Goal: Transaction & Acquisition: Purchase product/service

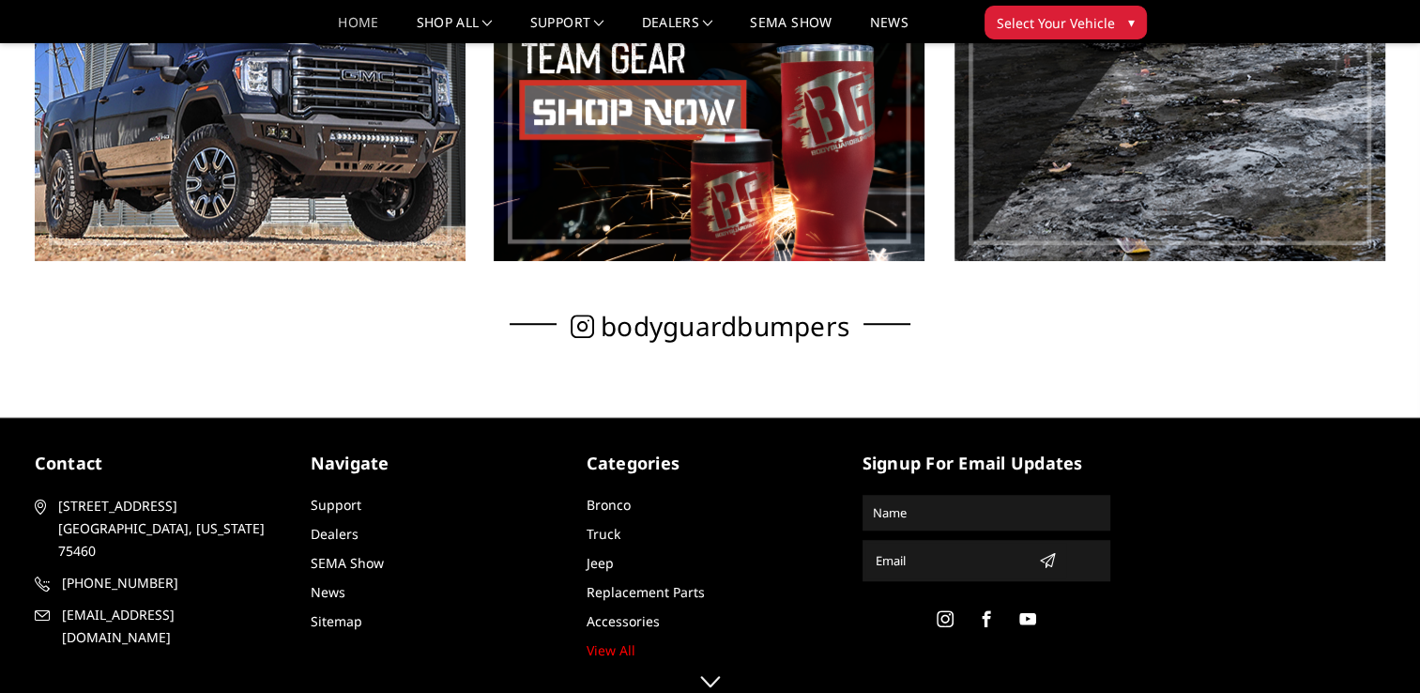
scroll to position [1277, 0]
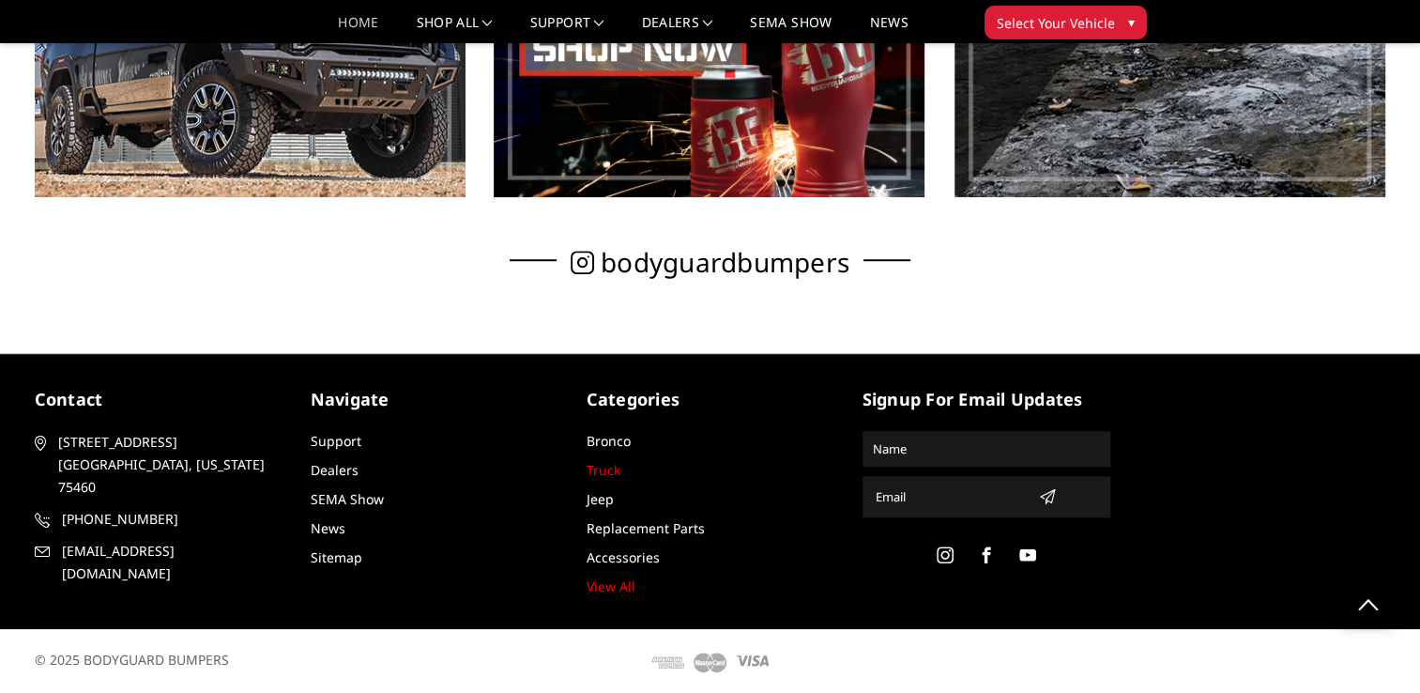
click at [605, 471] on link "Truck" at bounding box center [604, 470] width 34 height 18
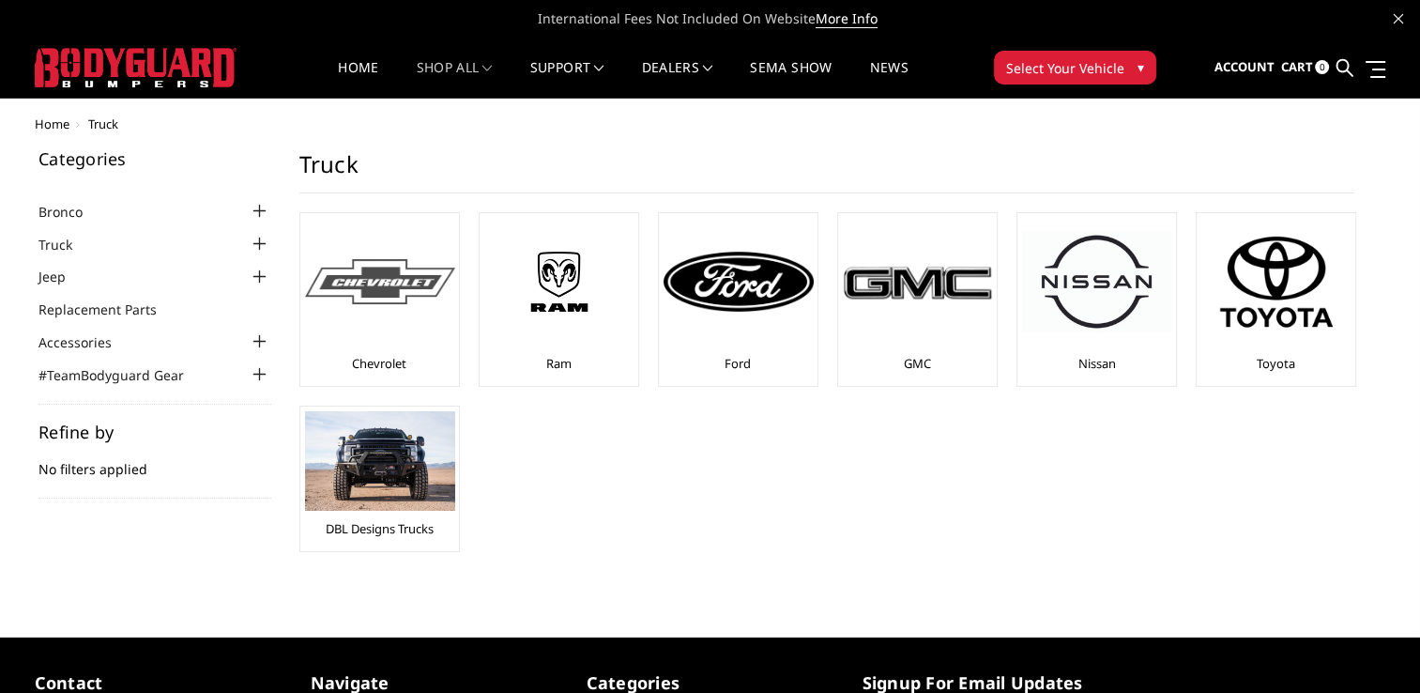
click at [372, 317] on div at bounding box center [380, 282] width 150 height 128
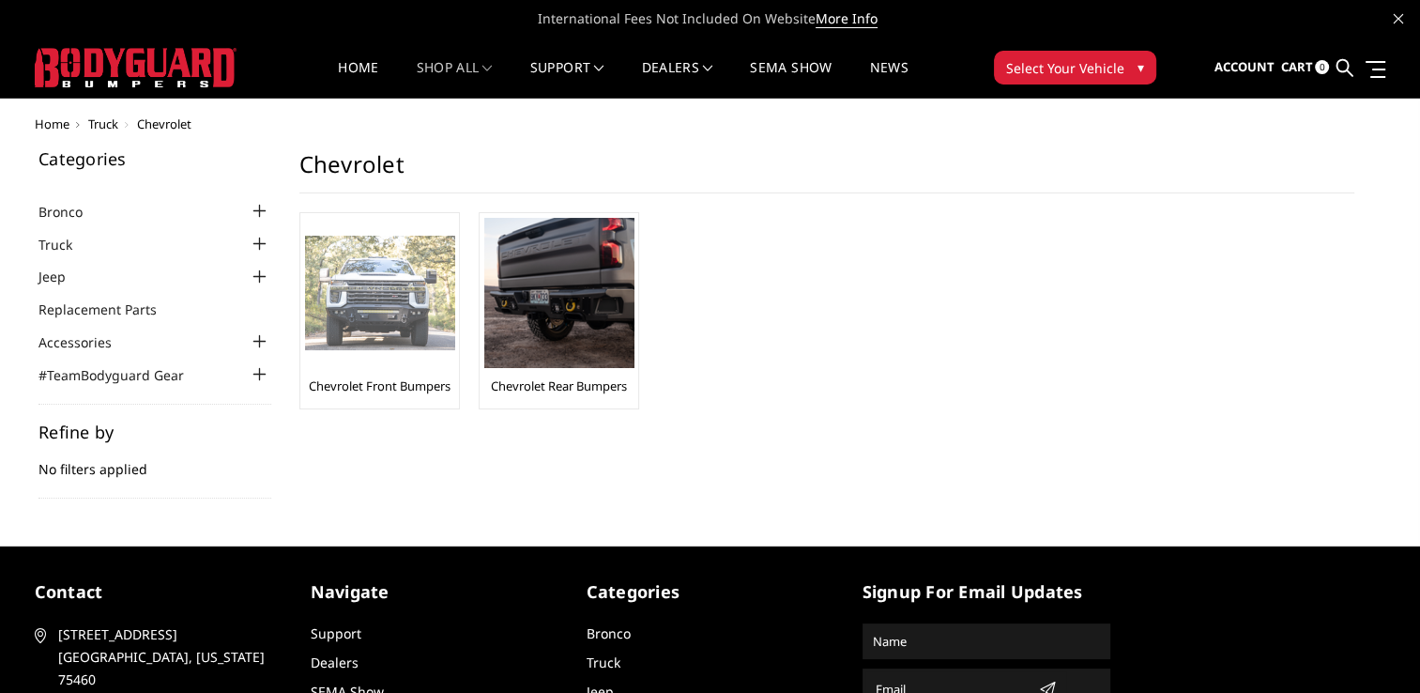
click at [402, 375] on div "Chevrolet Front Bumpers" at bounding box center [379, 311] width 149 height 186
click at [390, 302] on img at bounding box center [380, 293] width 150 height 115
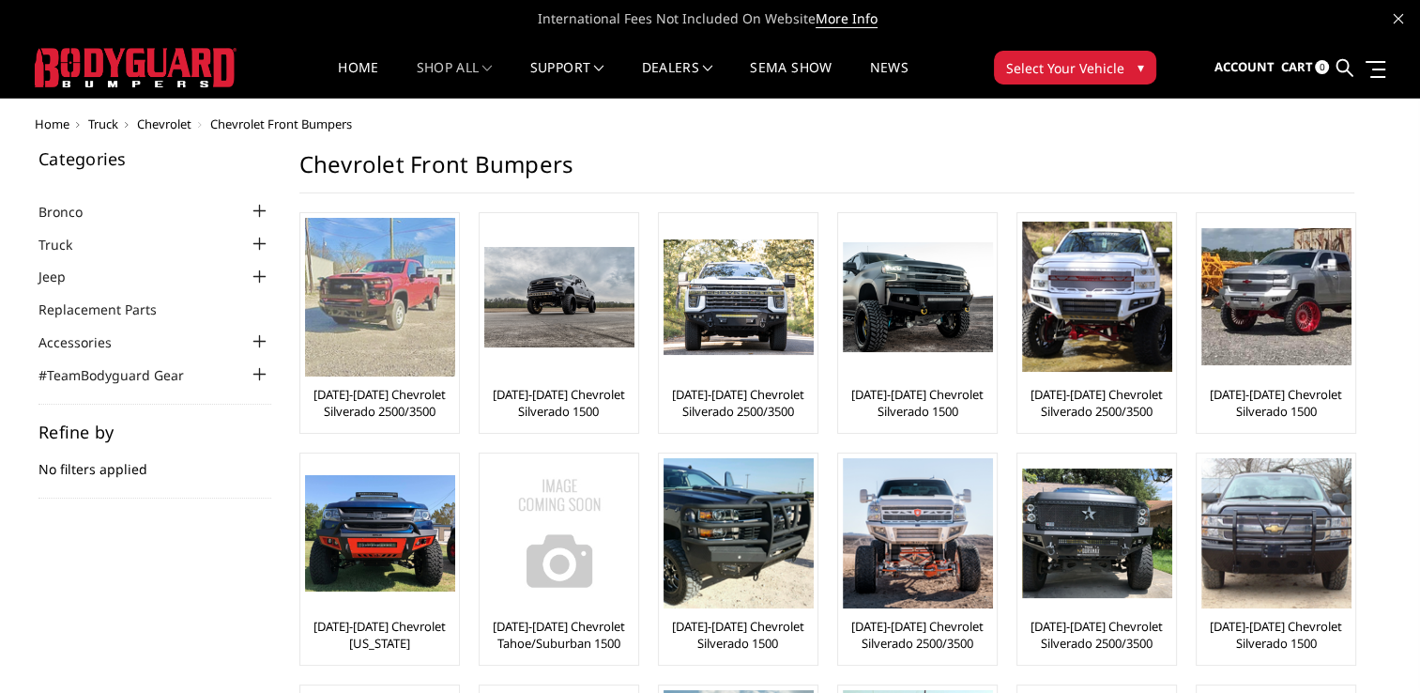
click at [357, 332] on img at bounding box center [380, 297] width 150 height 159
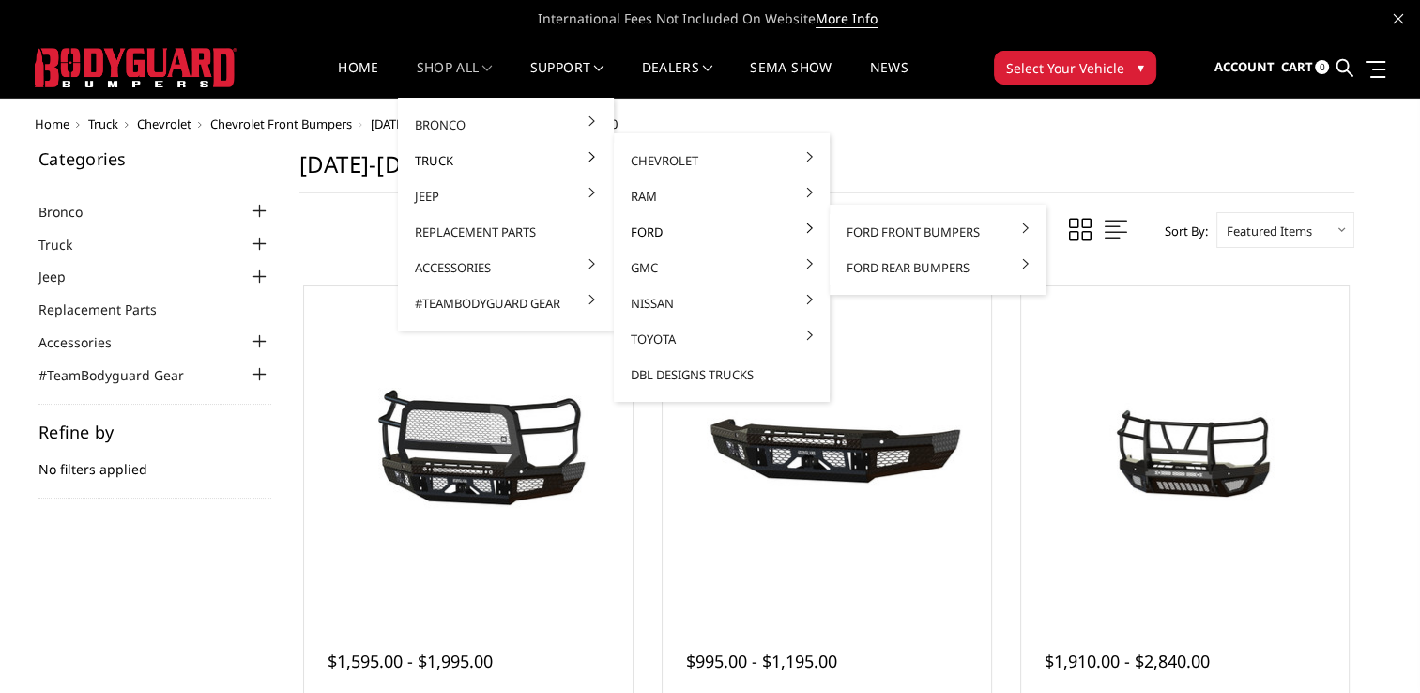
click at [650, 233] on link "Ford" at bounding box center [721, 232] width 201 height 36
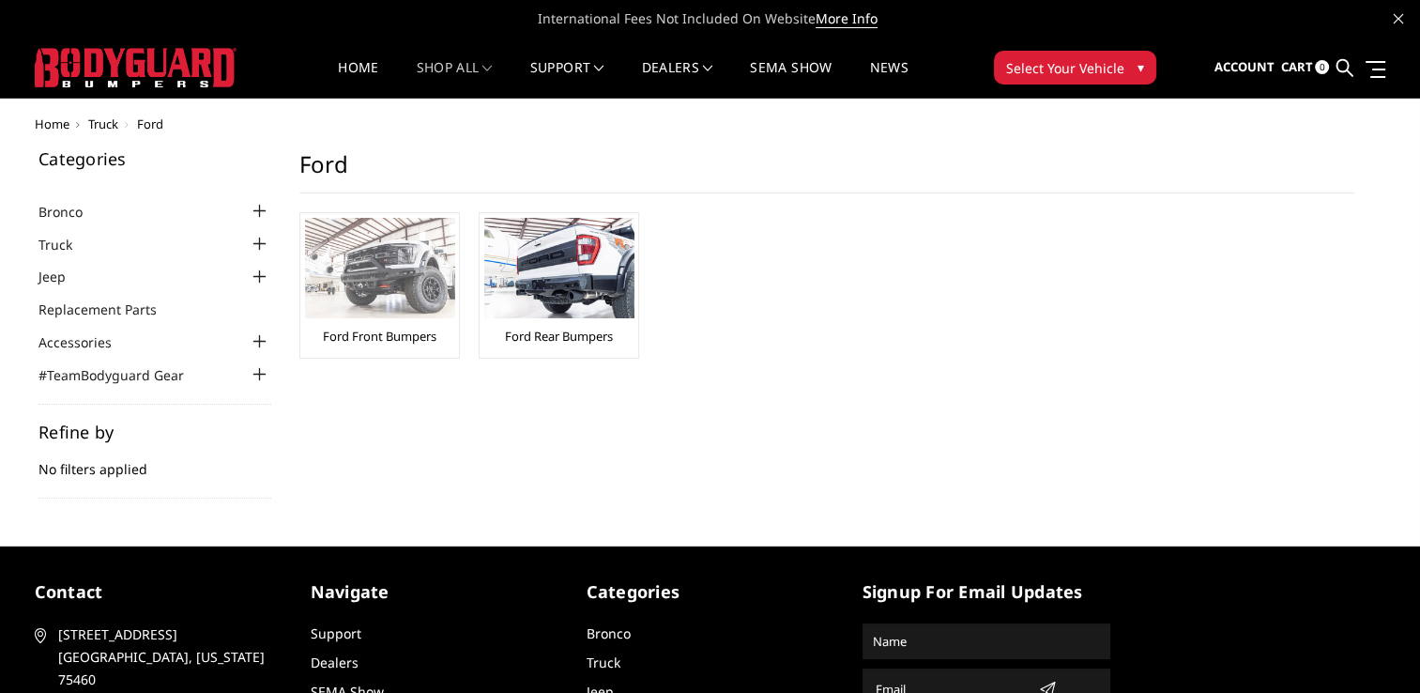
click at [342, 298] on img at bounding box center [380, 268] width 150 height 100
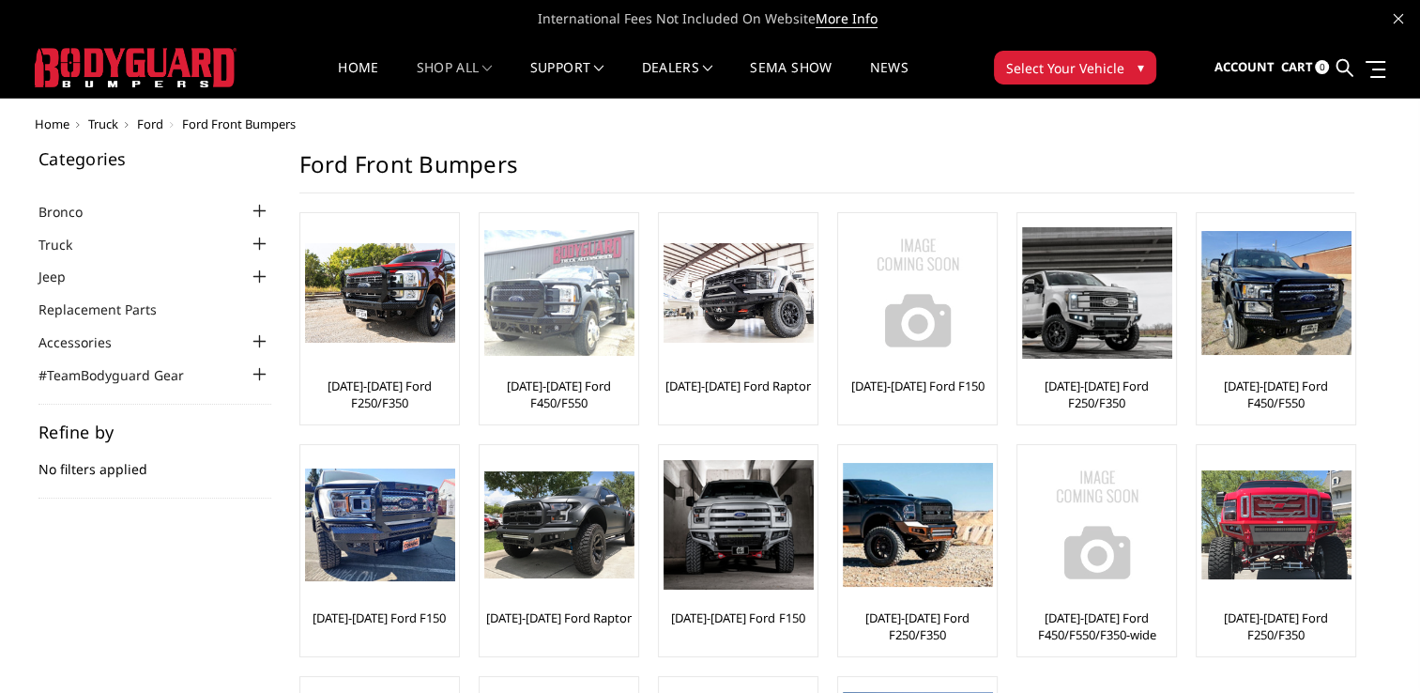
click at [571, 303] on img at bounding box center [559, 293] width 150 height 127
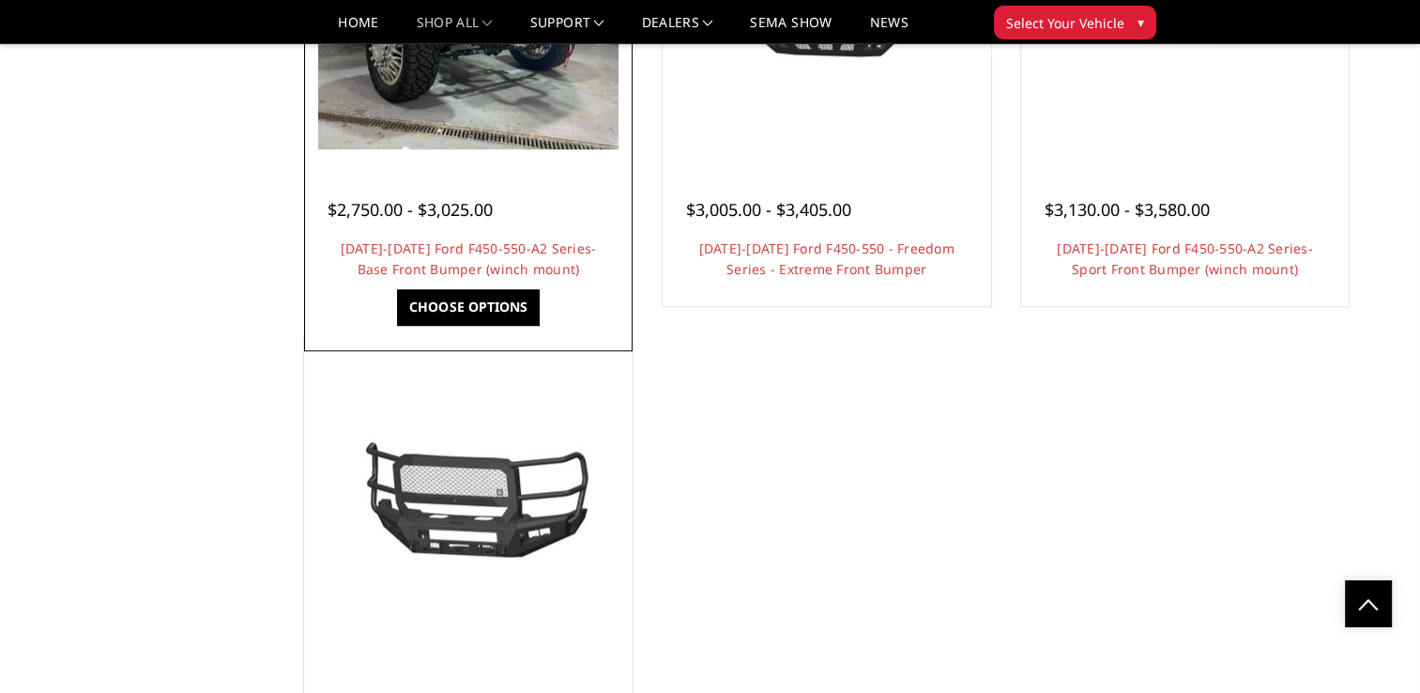
scroll to position [1502, 0]
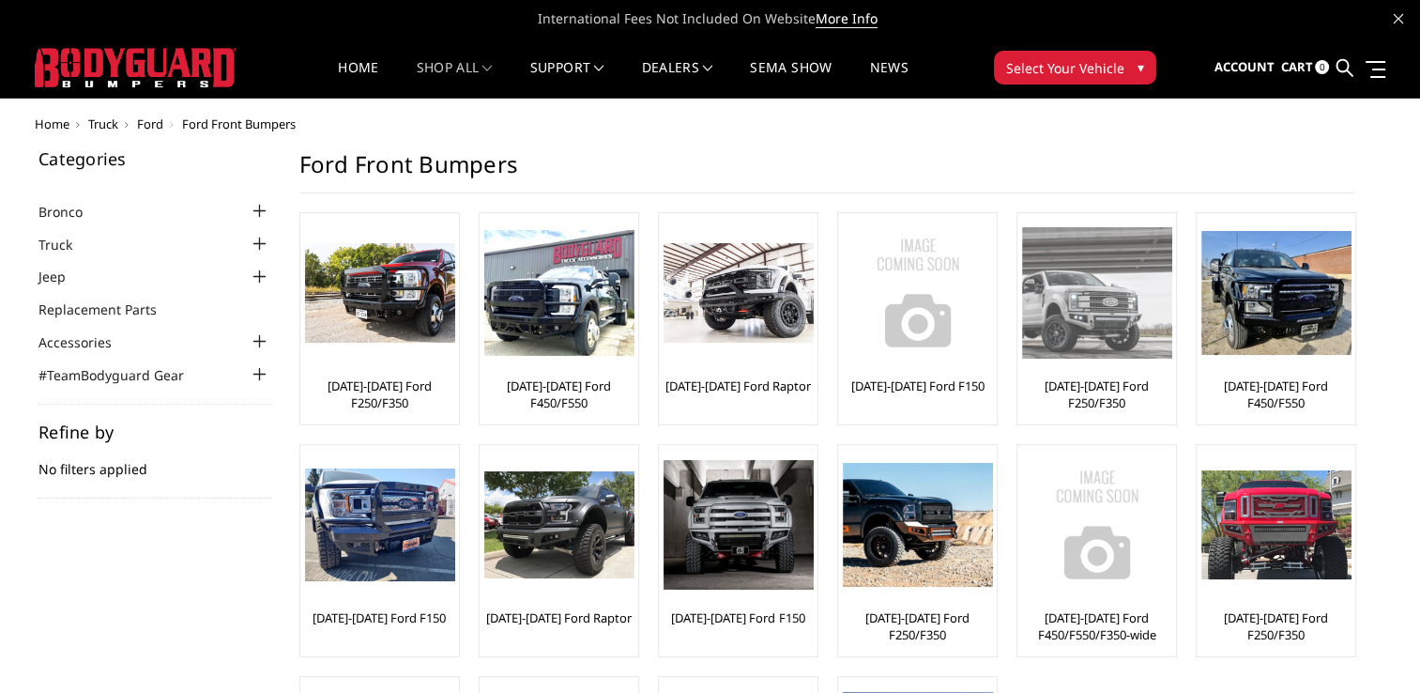
click at [1074, 302] on img at bounding box center [1097, 292] width 150 height 130
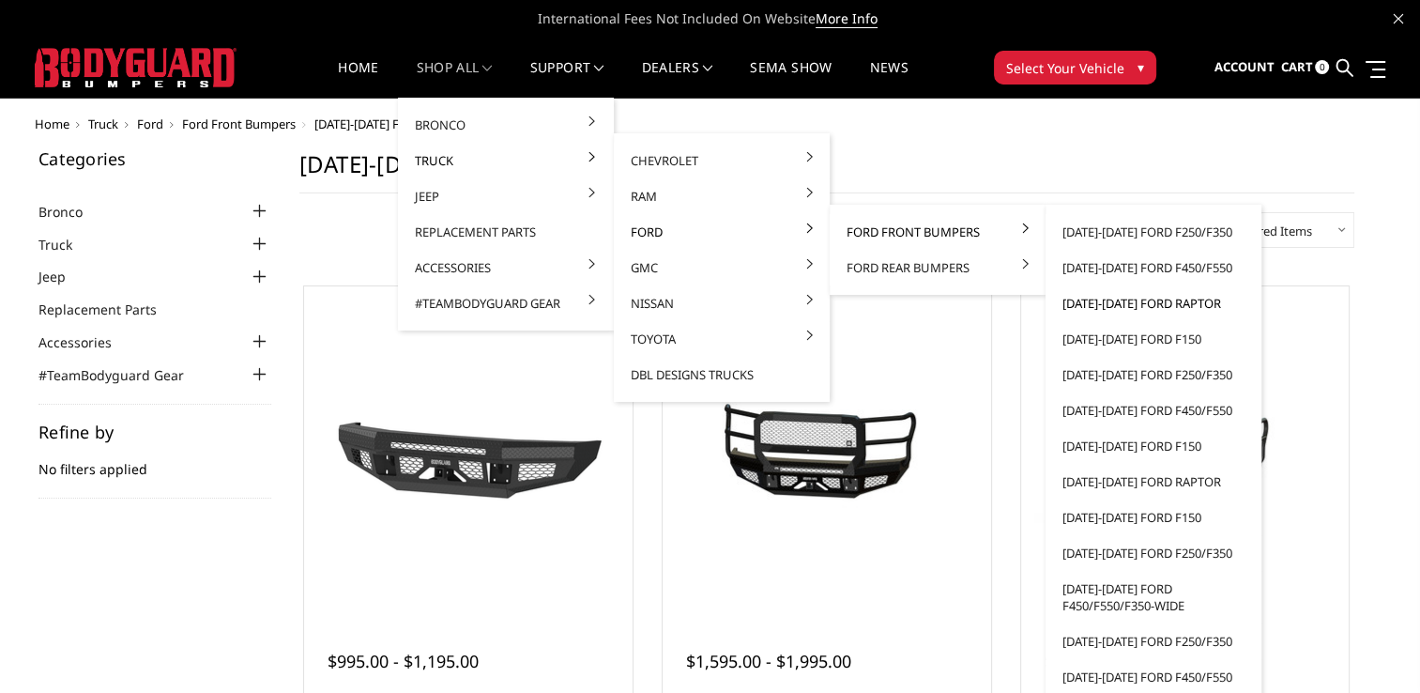
click at [1132, 302] on link "[DATE]-[DATE] Ford Raptor" at bounding box center [1153, 303] width 201 height 36
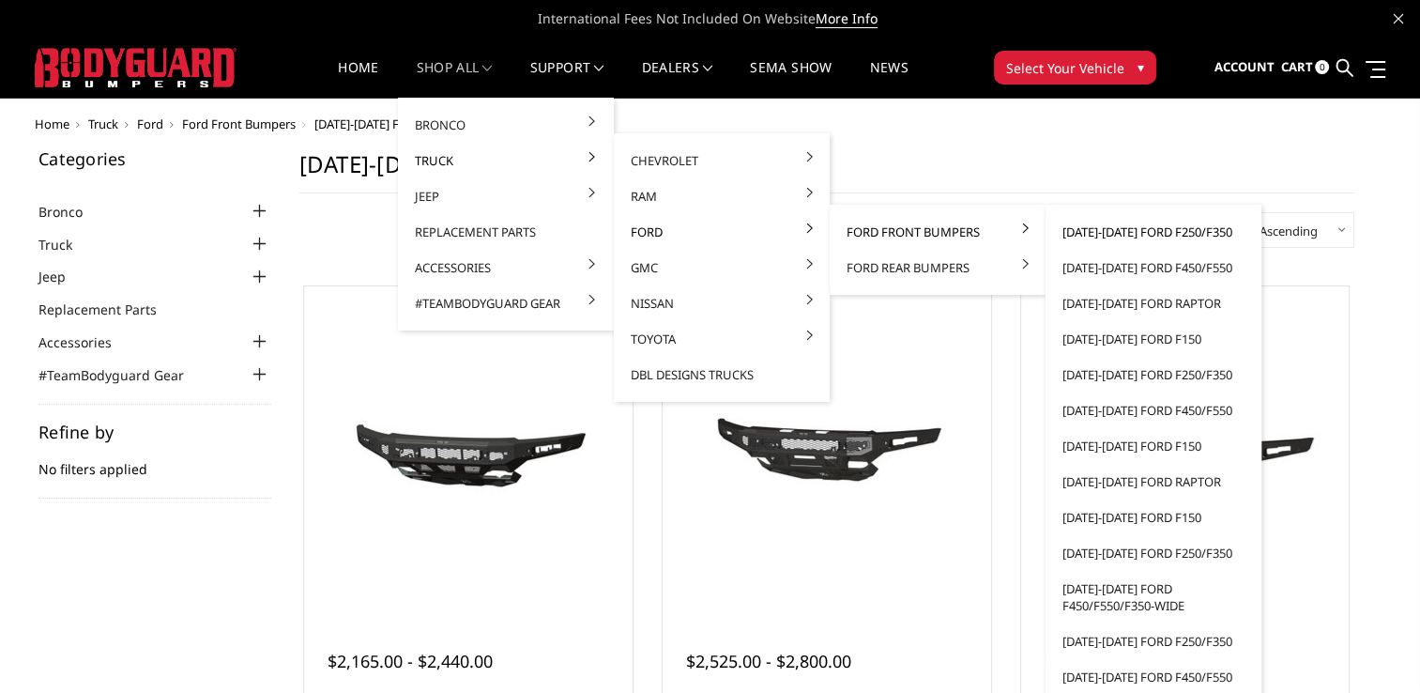
click at [1116, 224] on link "[DATE]-[DATE] Ford F250/F350" at bounding box center [1153, 232] width 201 height 36
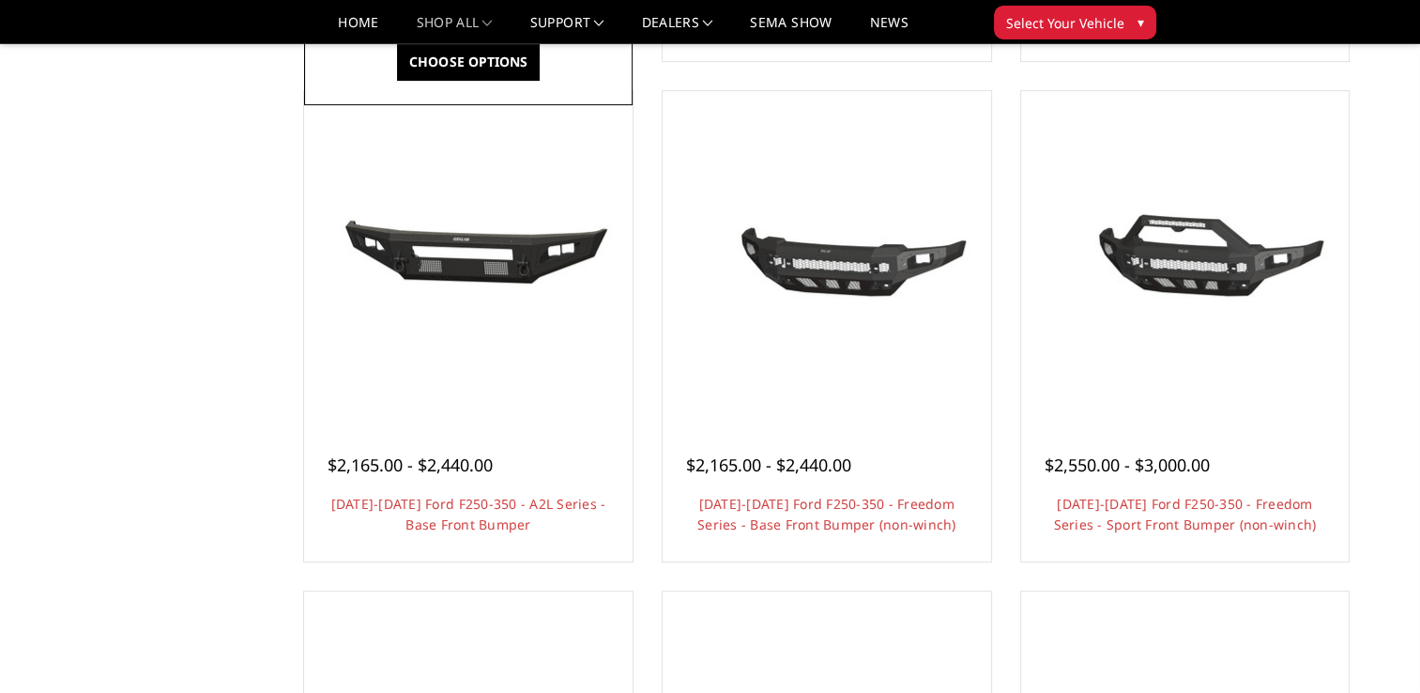
scroll to position [657, 0]
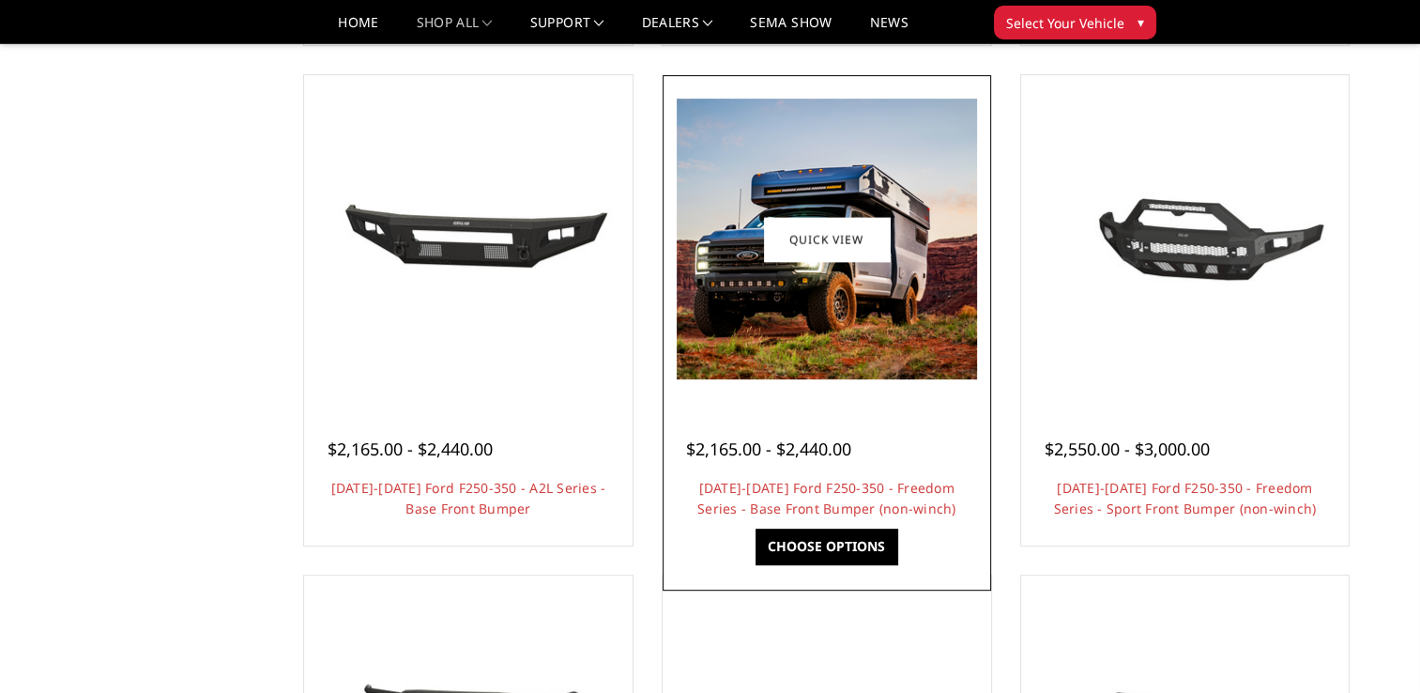
click at [902, 344] on img at bounding box center [827, 239] width 300 height 281
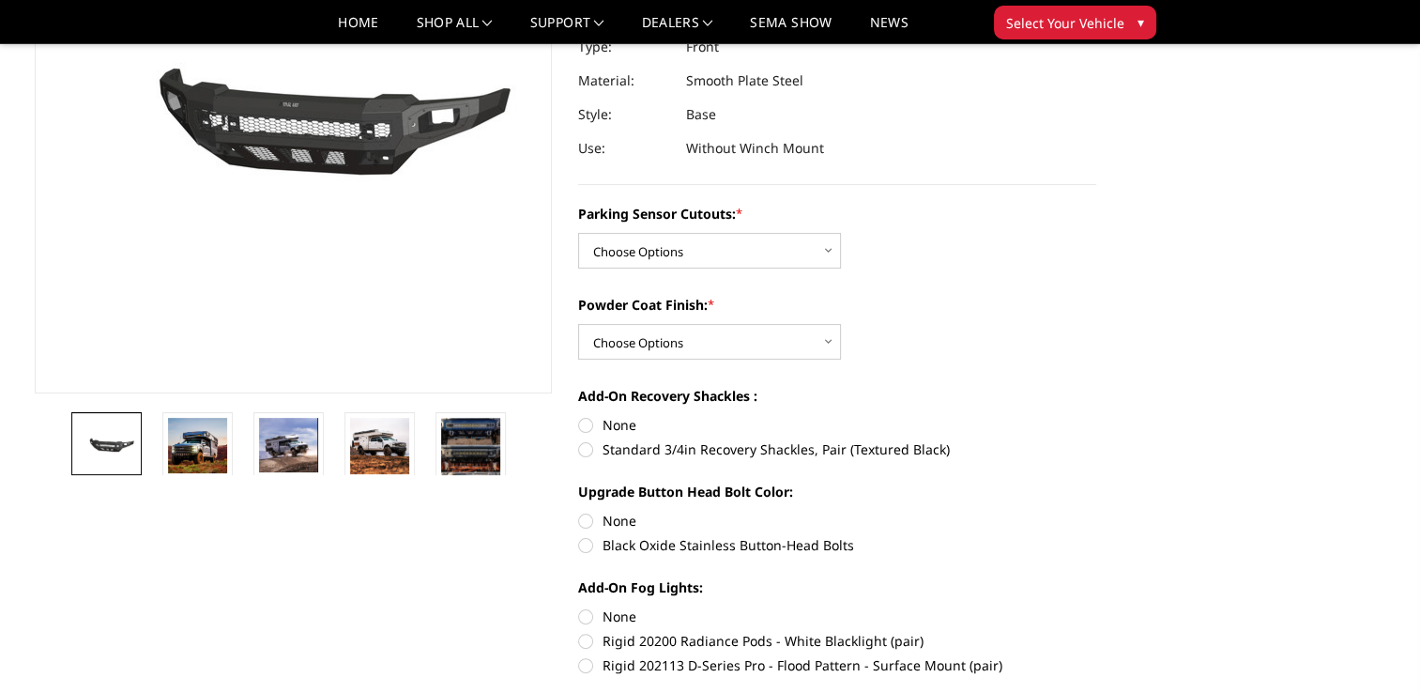
scroll to position [282, 0]
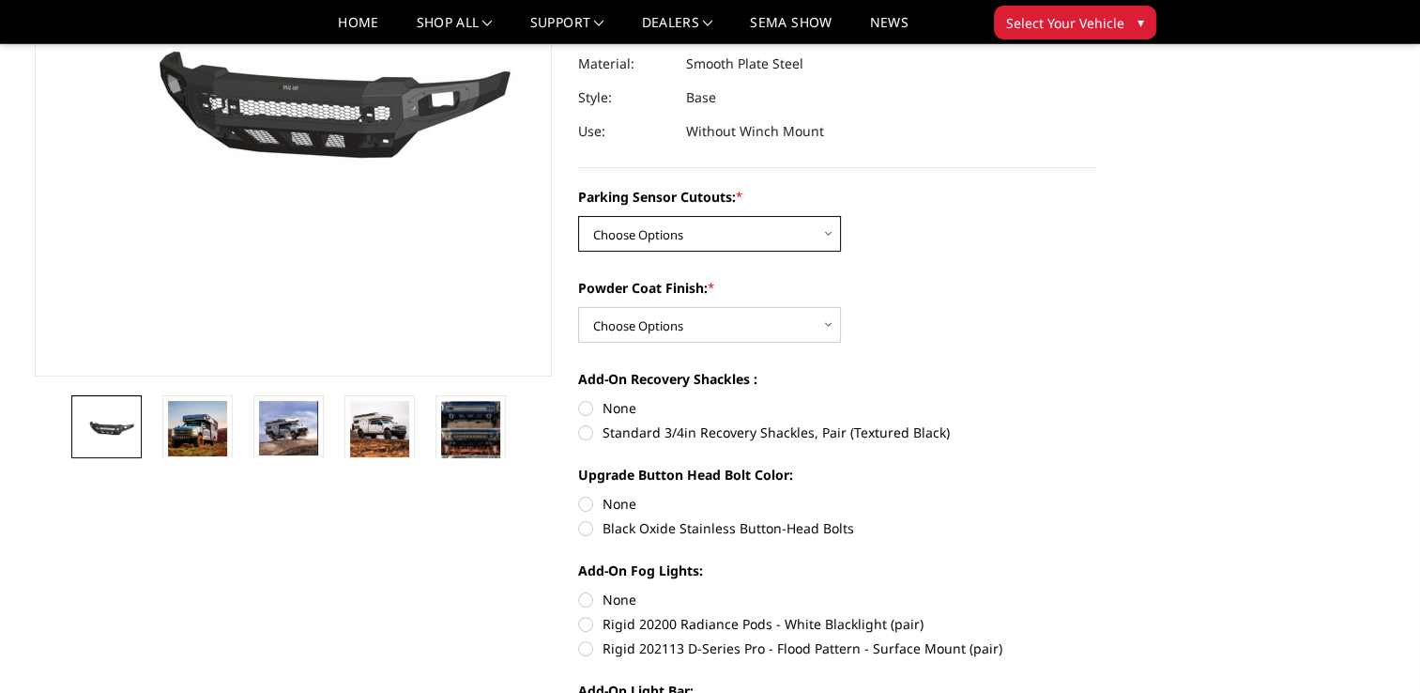
click at [691, 239] on select "Choose Options No - Without Parking Sensor Cutouts Yes - With Parking Sensor Cu…" at bounding box center [709, 234] width 263 height 36
select select "2563"
click at [578, 216] on select "Choose Options No - Without Parking Sensor Cutouts Yes - With Parking Sensor Cu…" at bounding box center [709, 234] width 263 height 36
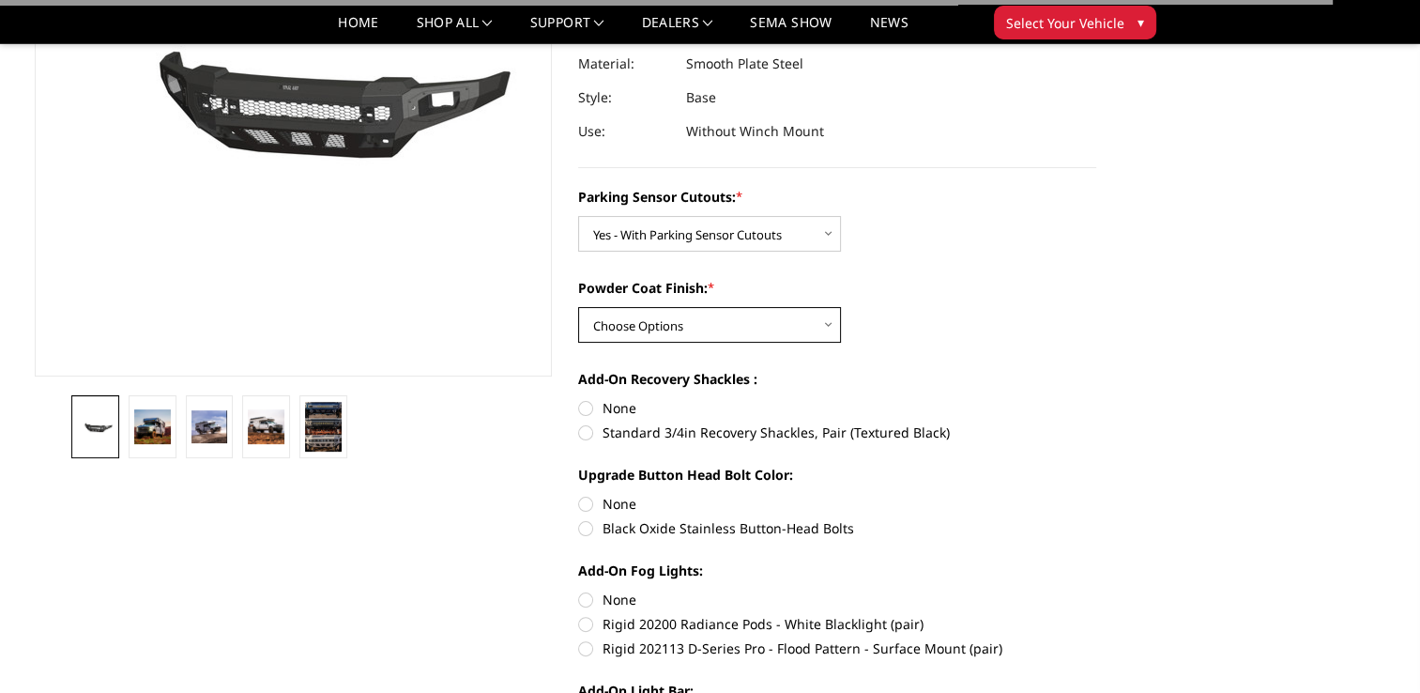
click at [739, 319] on select "Choose Options Bare Metal Textured Black Powder Coat" at bounding box center [709, 325] width 263 height 36
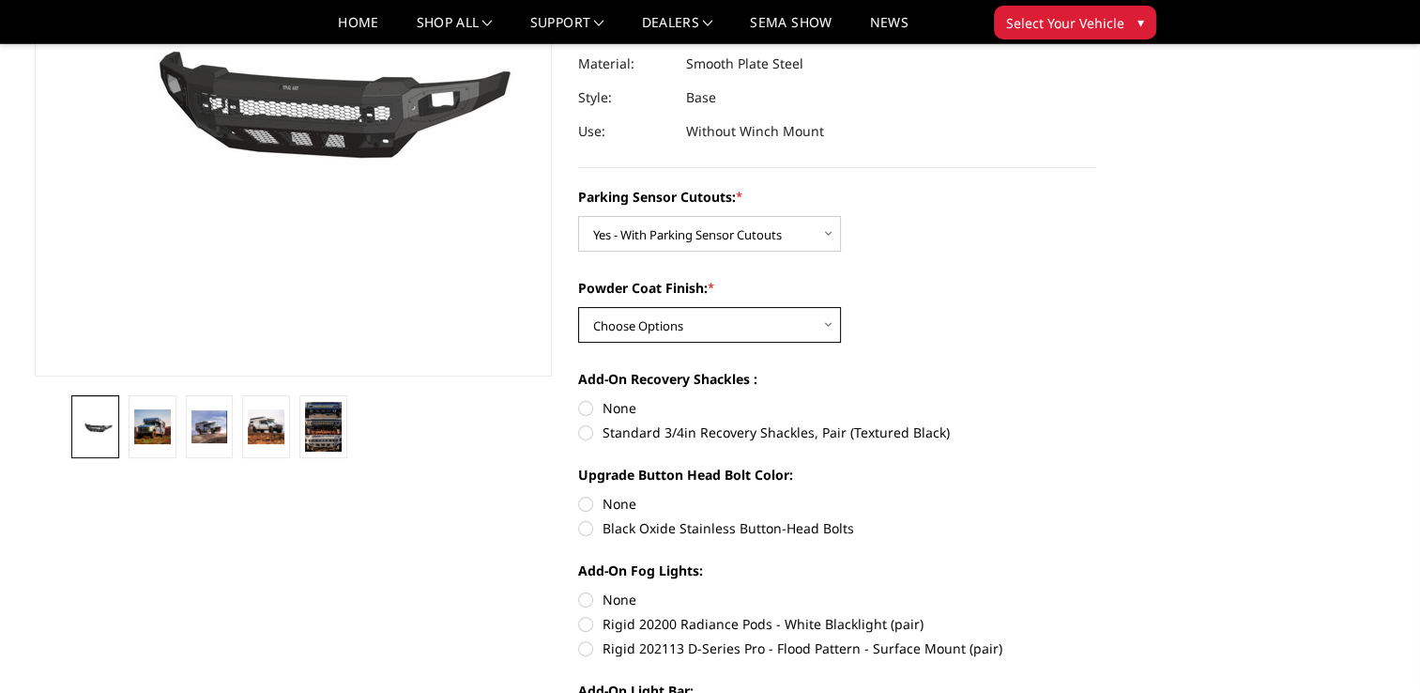
select select "2565"
click at [578, 307] on select "Choose Options Bare Metal Textured Black Powder Coat" at bounding box center [709, 325] width 263 height 36
click at [589, 437] on label "Standard 3/4in Recovery Shackles, Pair (Textured Black)" at bounding box center [837, 432] width 518 height 20
click at [1096, 399] on input "Standard 3/4in Recovery Shackles, Pair (Textured Black)" at bounding box center [1096, 398] width 1 height 1
radio input "true"
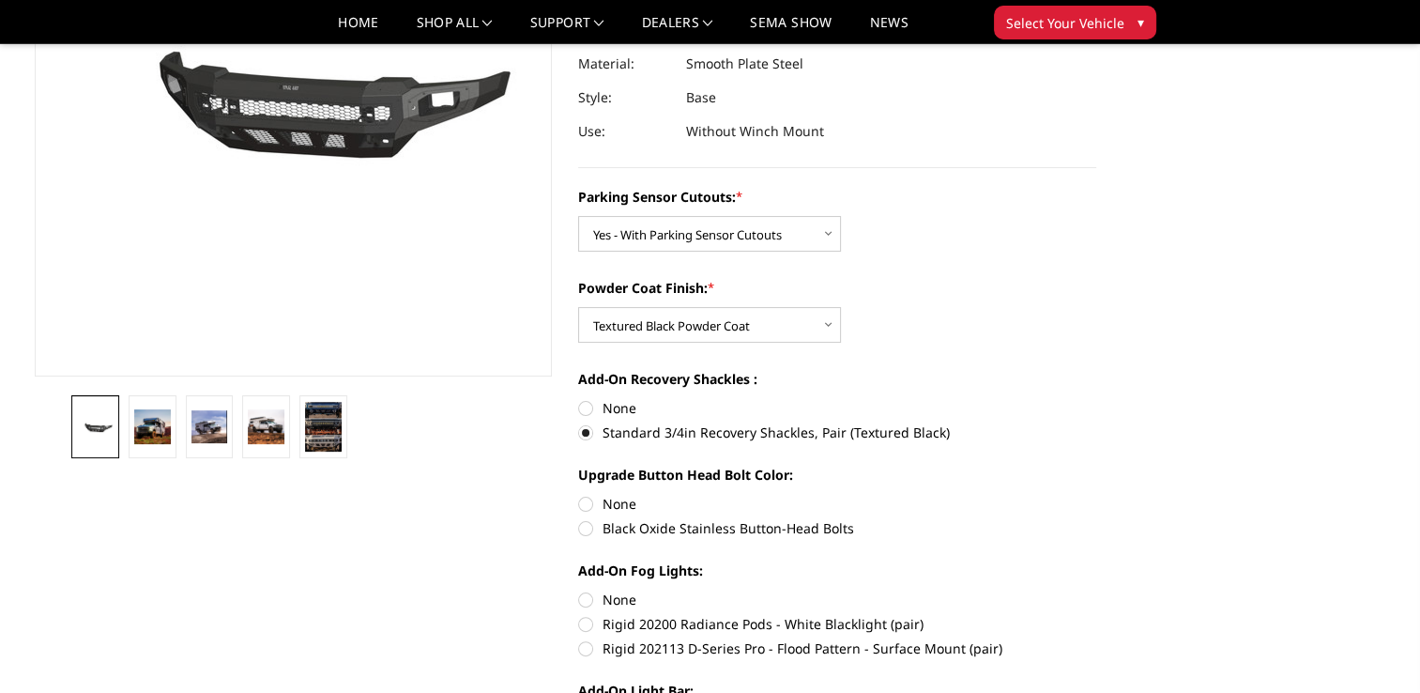
click at [589, 533] on label "Black Oxide Stainless Button-Head Bolts" at bounding box center [837, 528] width 518 height 20
click at [1096, 495] on input "Black Oxide Stainless Button-Head Bolts" at bounding box center [1096, 494] width 1 height 1
radio input "true"
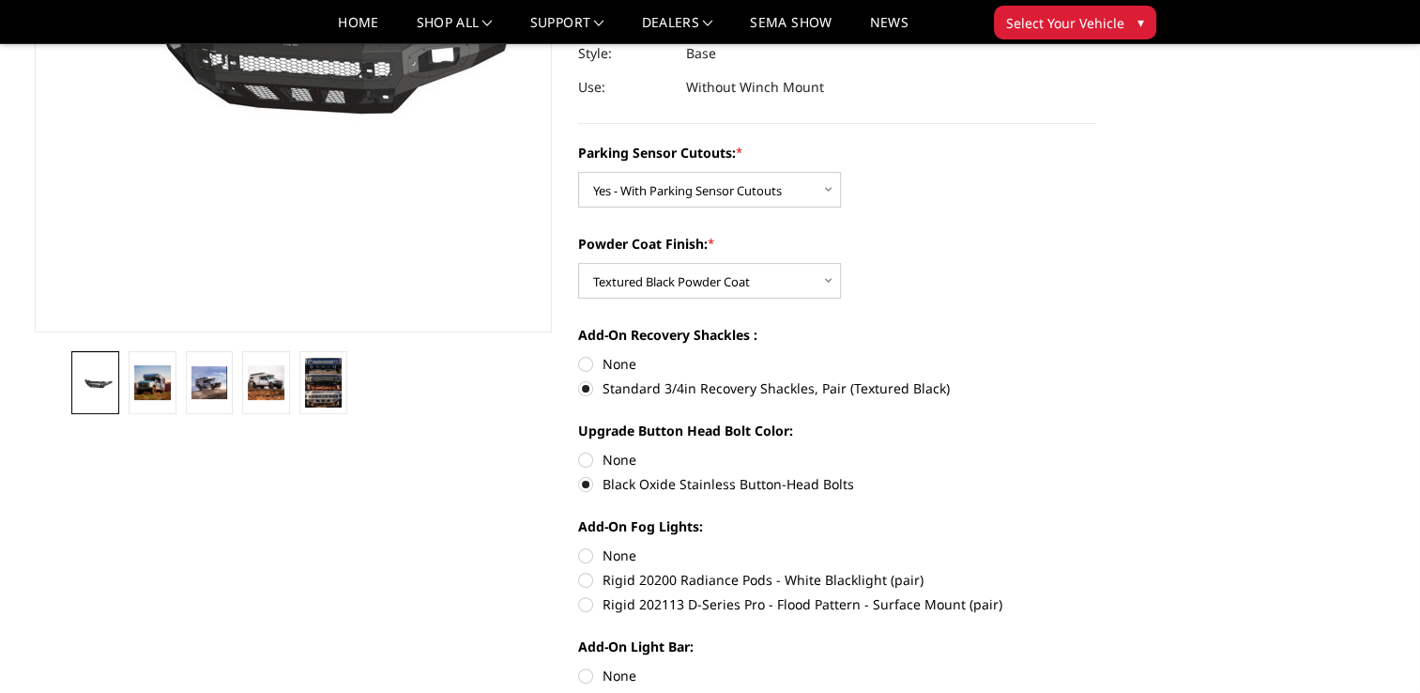
scroll to position [469, 0]
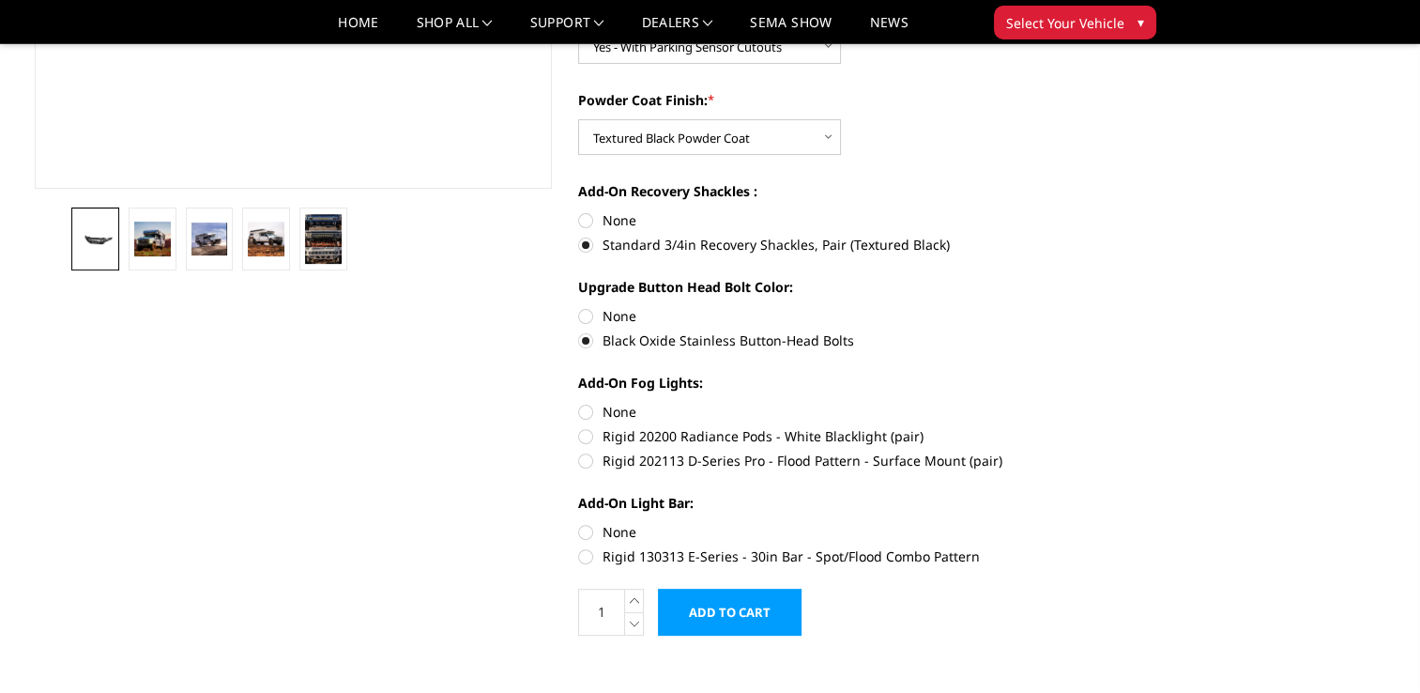
click at [584, 467] on label "Rigid 202113 D-Series Pro - Flood Pattern - Surface Mount (pair)" at bounding box center [837, 461] width 518 height 20
click at [1096, 427] on input "Rigid 202113 D-Series Pro - Flood Pattern - Surface Mount (pair)" at bounding box center [1096, 426] width 1 height 1
radio input "true"
click at [586, 555] on label "Rigid 130313 E-Series - 30in Bar - Spot/Flood Combo Pattern" at bounding box center [837, 556] width 518 height 20
click at [1096, 523] on input "Rigid 130313 E-Series - 30in Bar - Spot/Flood Combo Pattern" at bounding box center [1096, 522] width 1 height 1
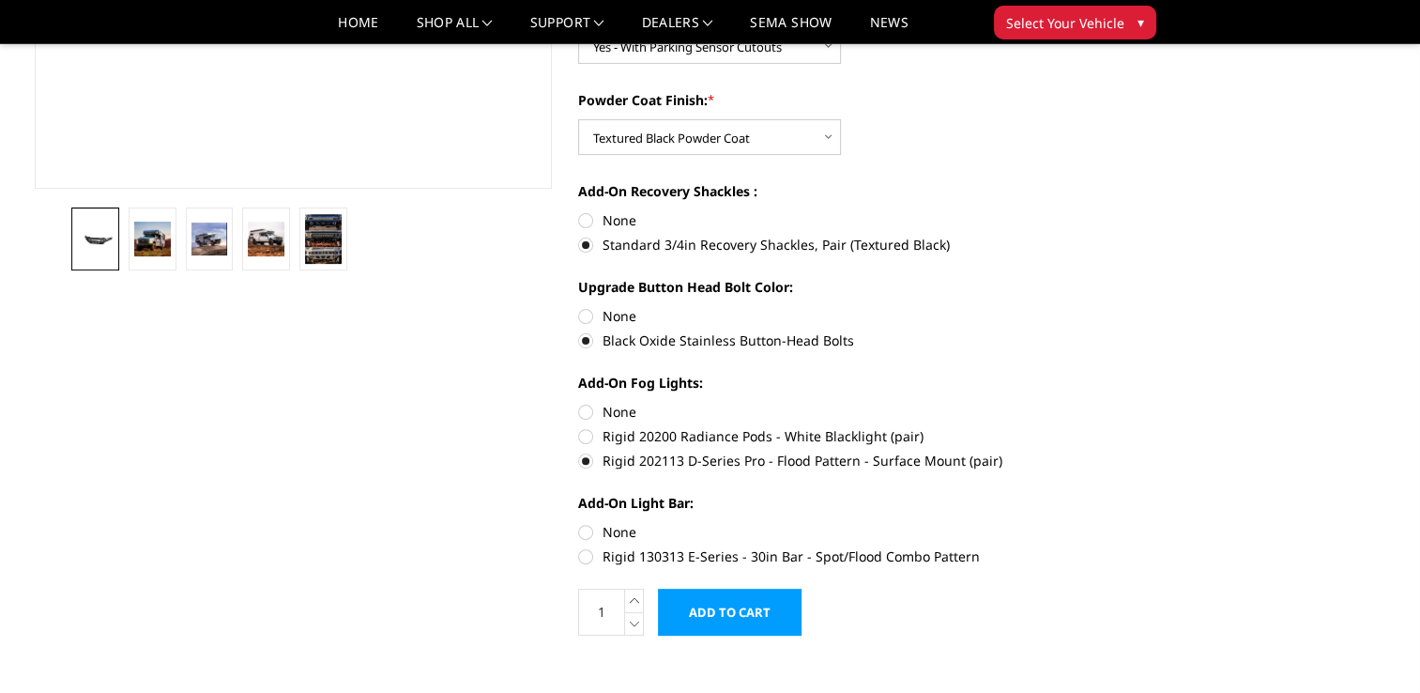
radio input "true"
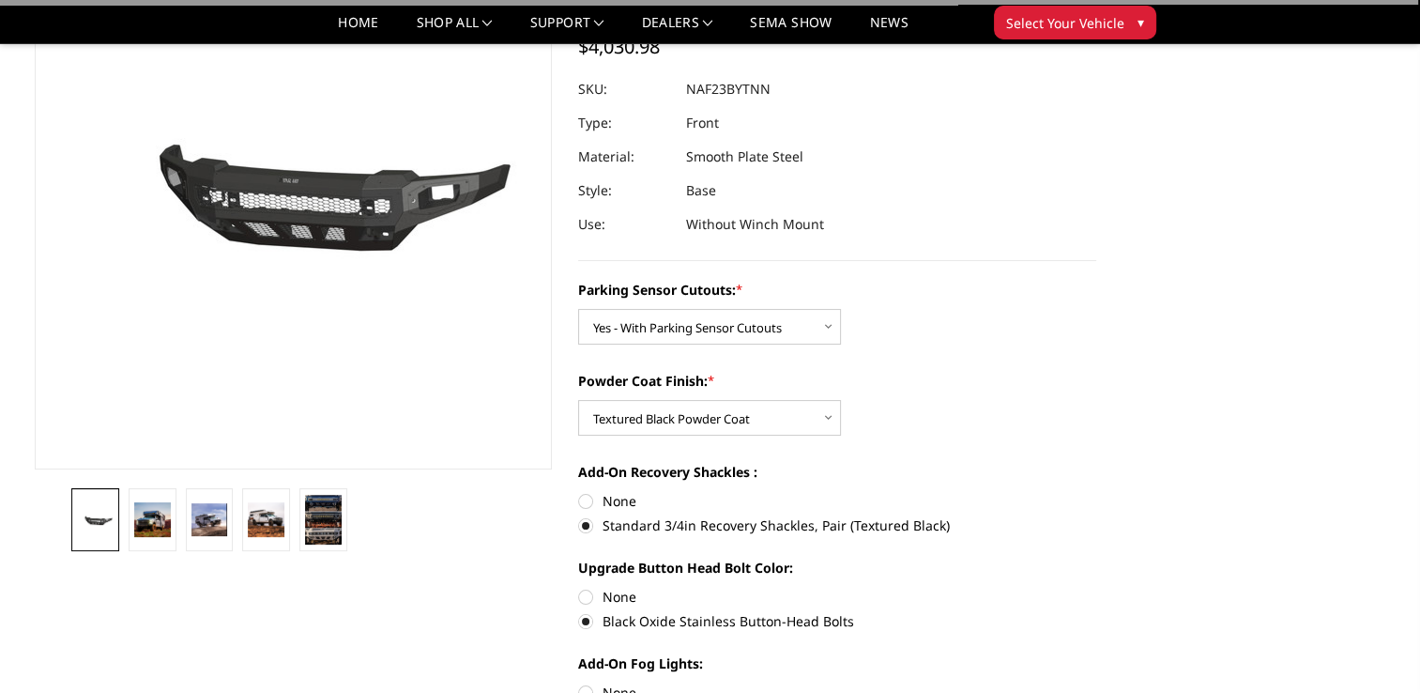
scroll to position [94, 0]
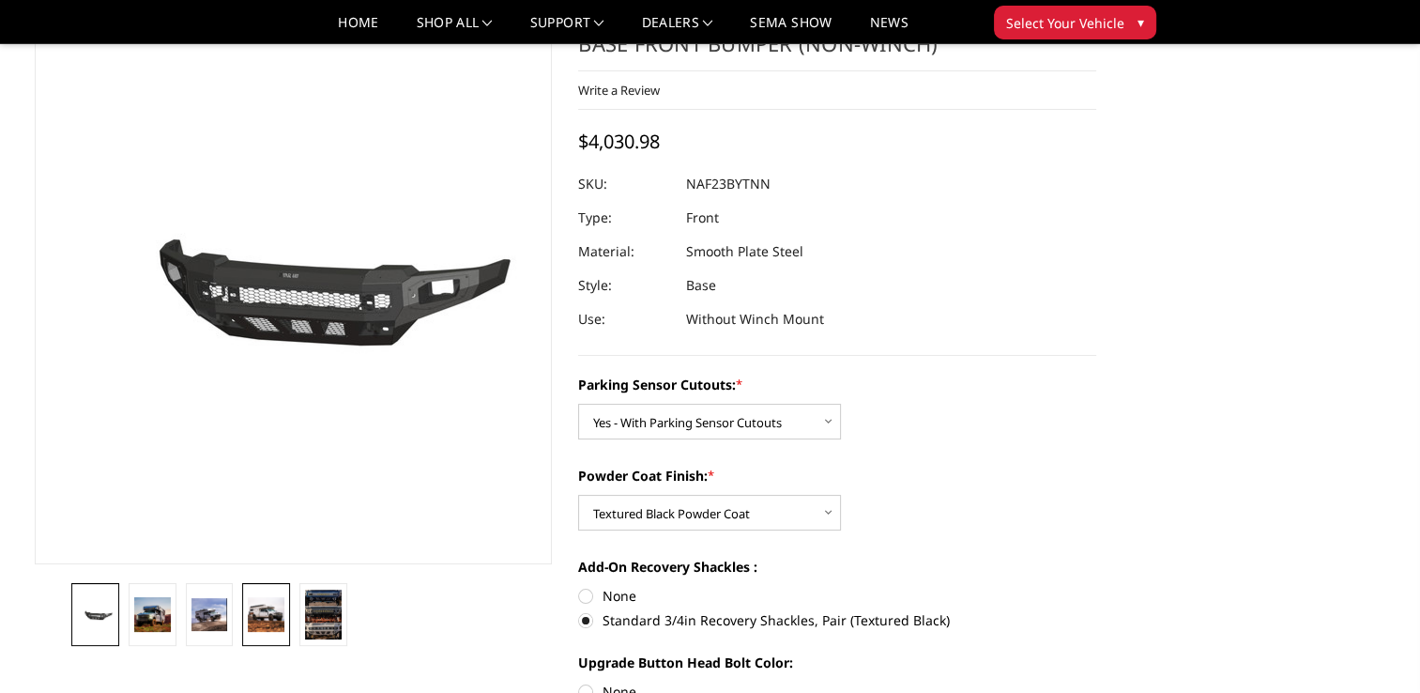
click at [261, 604] on img at bounding box center [266, 614] width 37 height 35
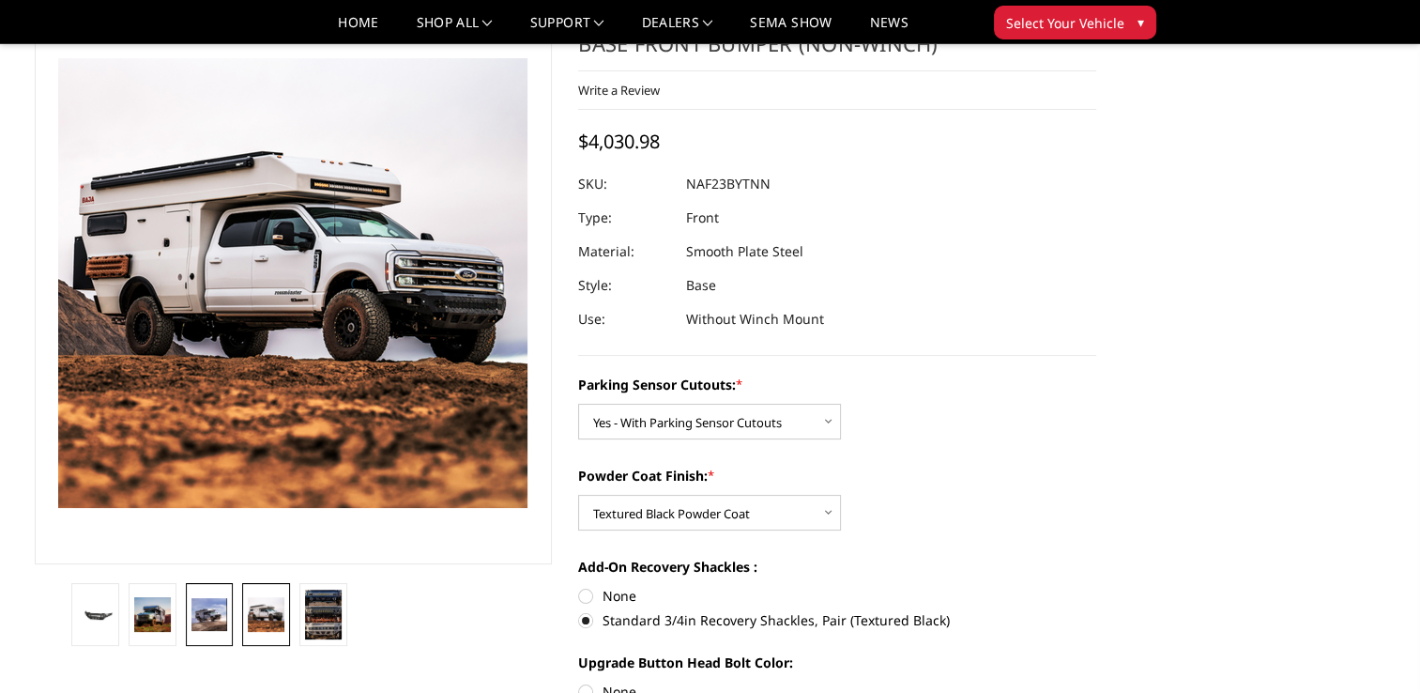
click at [221, 622] on img at bounding box center [209, 615] width 37 height 34
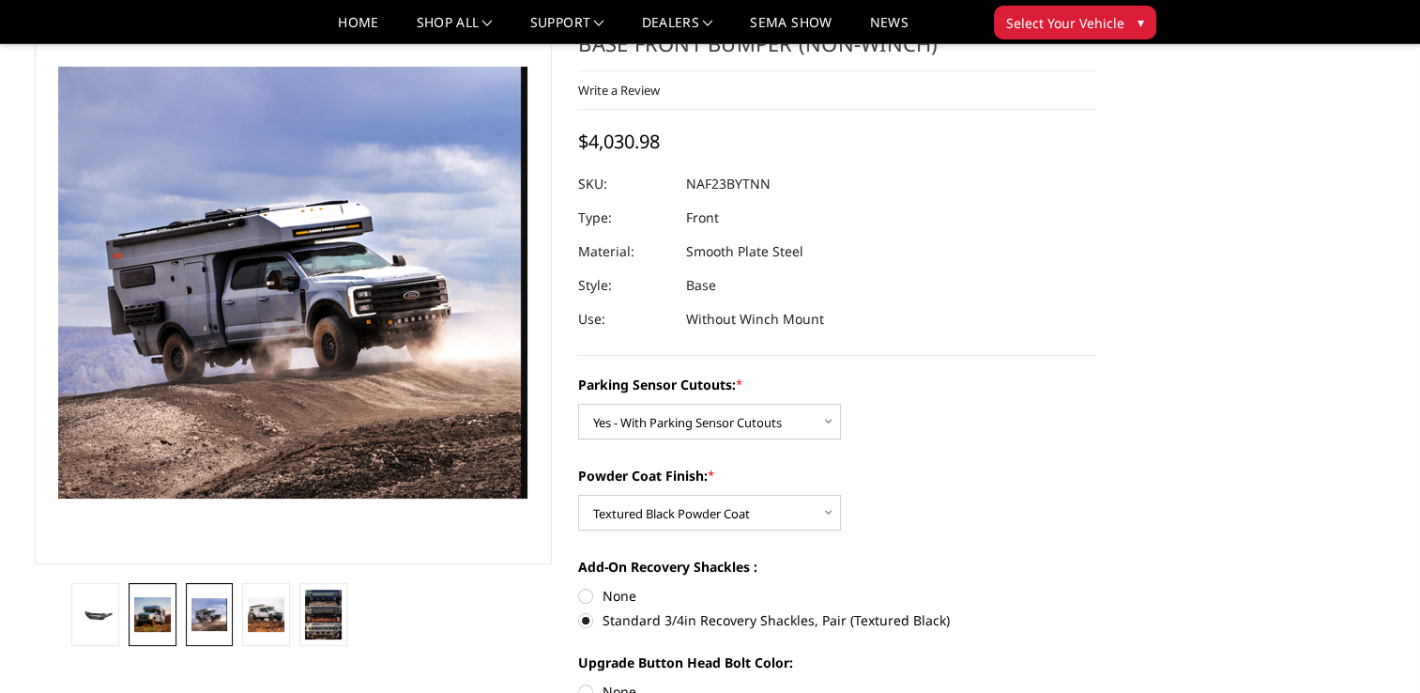
click at [143, 632] on link at bounding box center [153, 614] width 48 height 63
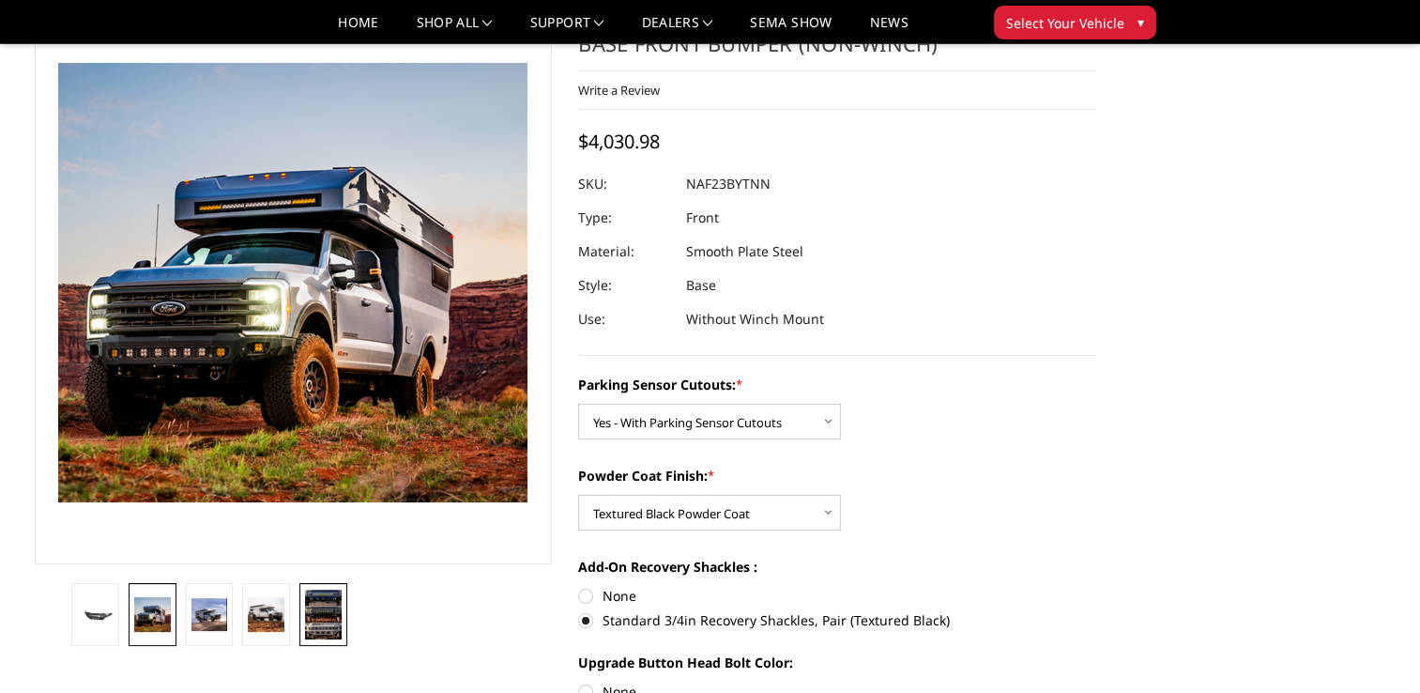
click at [328, 622] on img at bounding box center [323, 614] width 37 height 50
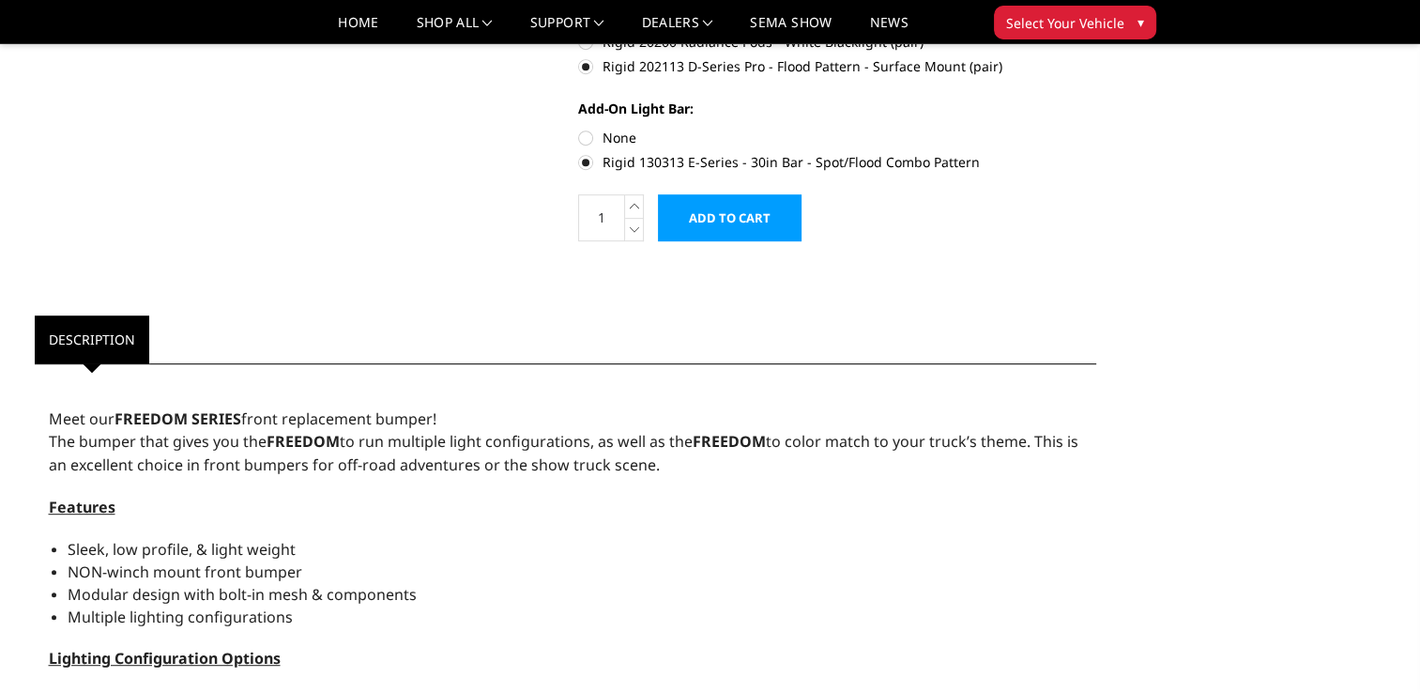
scroll to position [1220, 0]
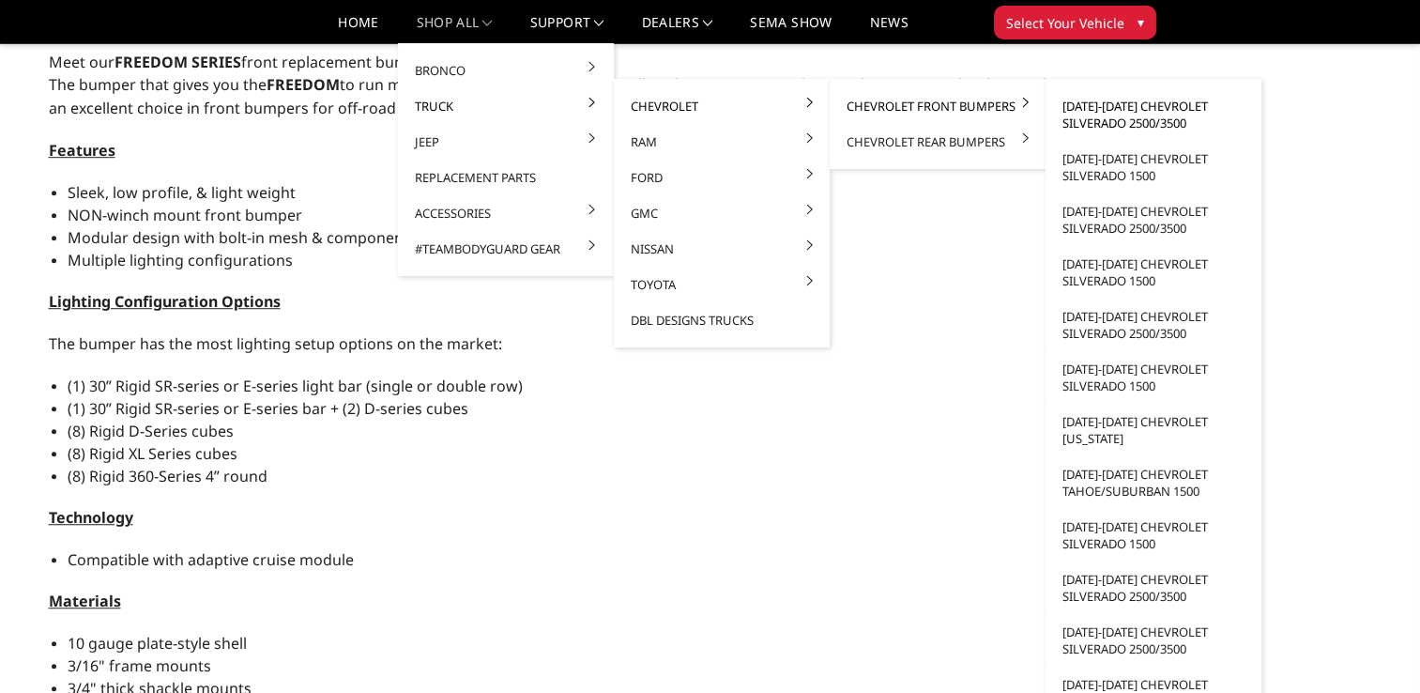
click at [1138, 114] on link "[DATE]-[DATE] Chevrolet Silverado 2500/3500" at bounding box center [1153, 114] width 201 height 53
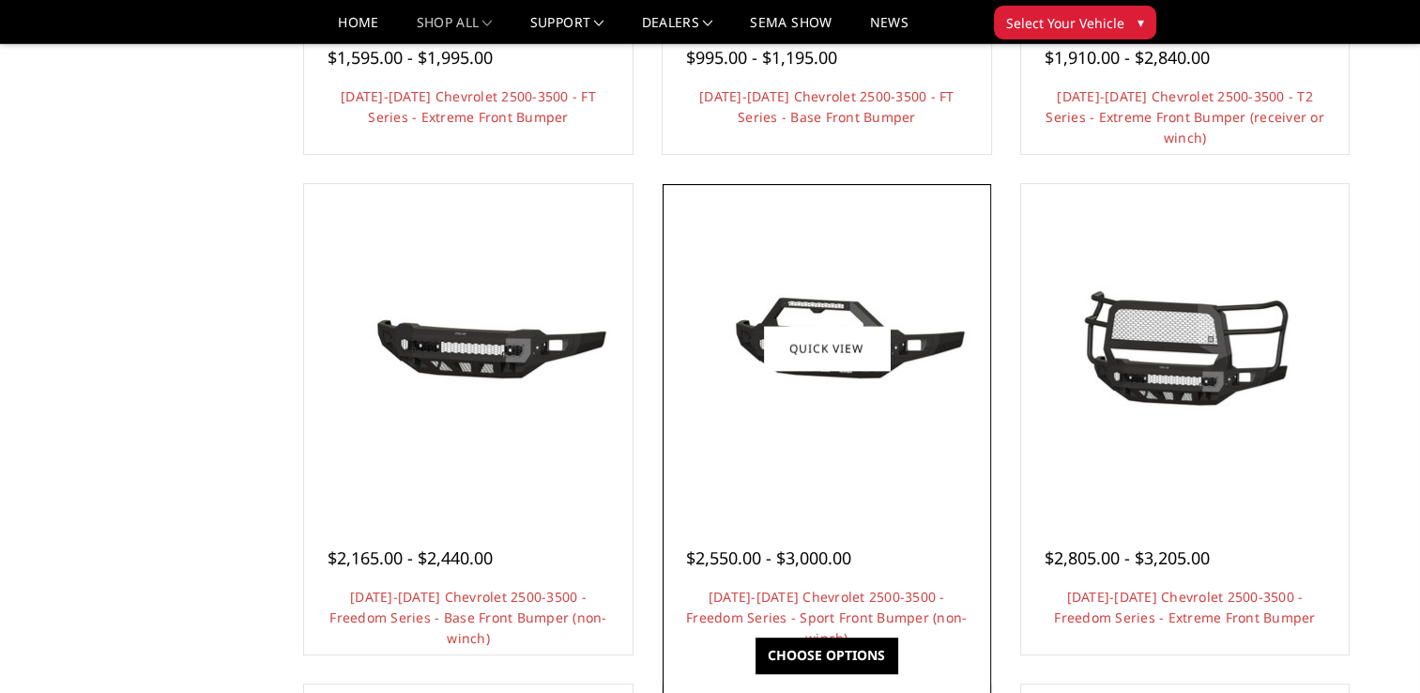
scroll to position [657, 0]
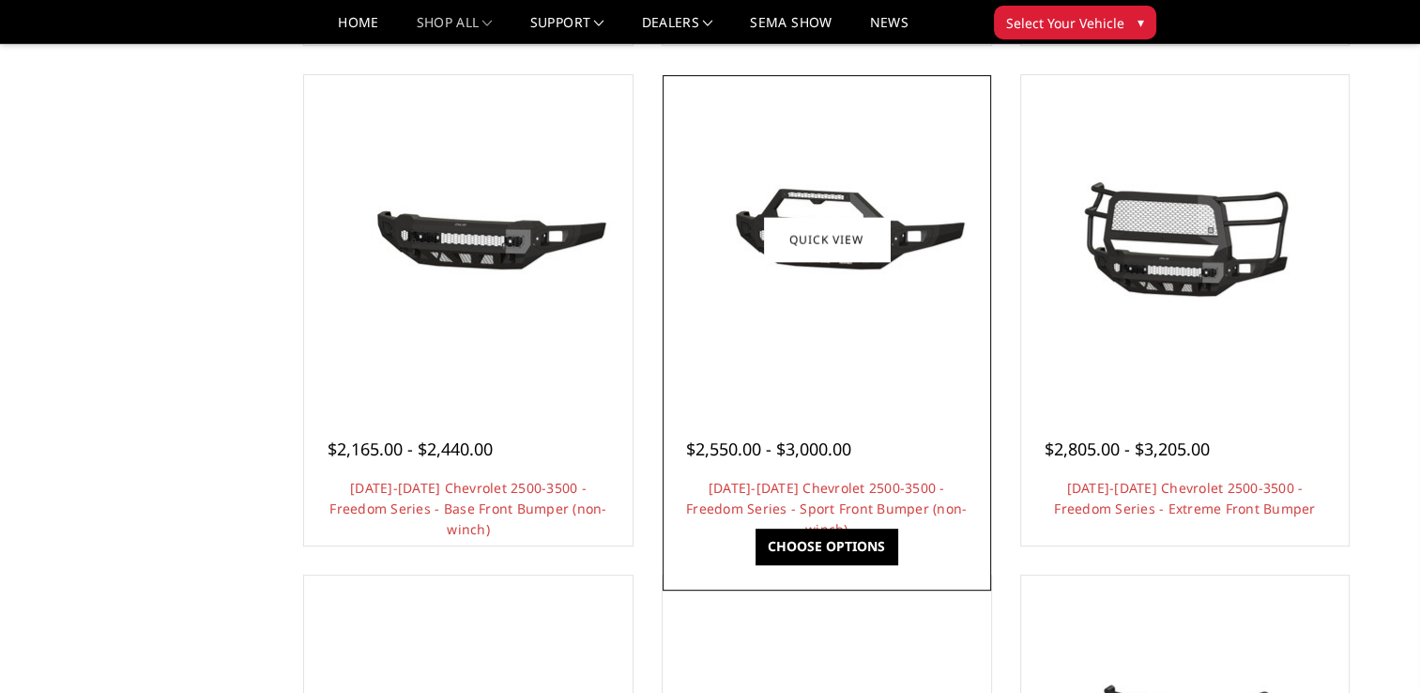
click at [803, 352] on div at bounding box center [826, 239] width 319 height 319
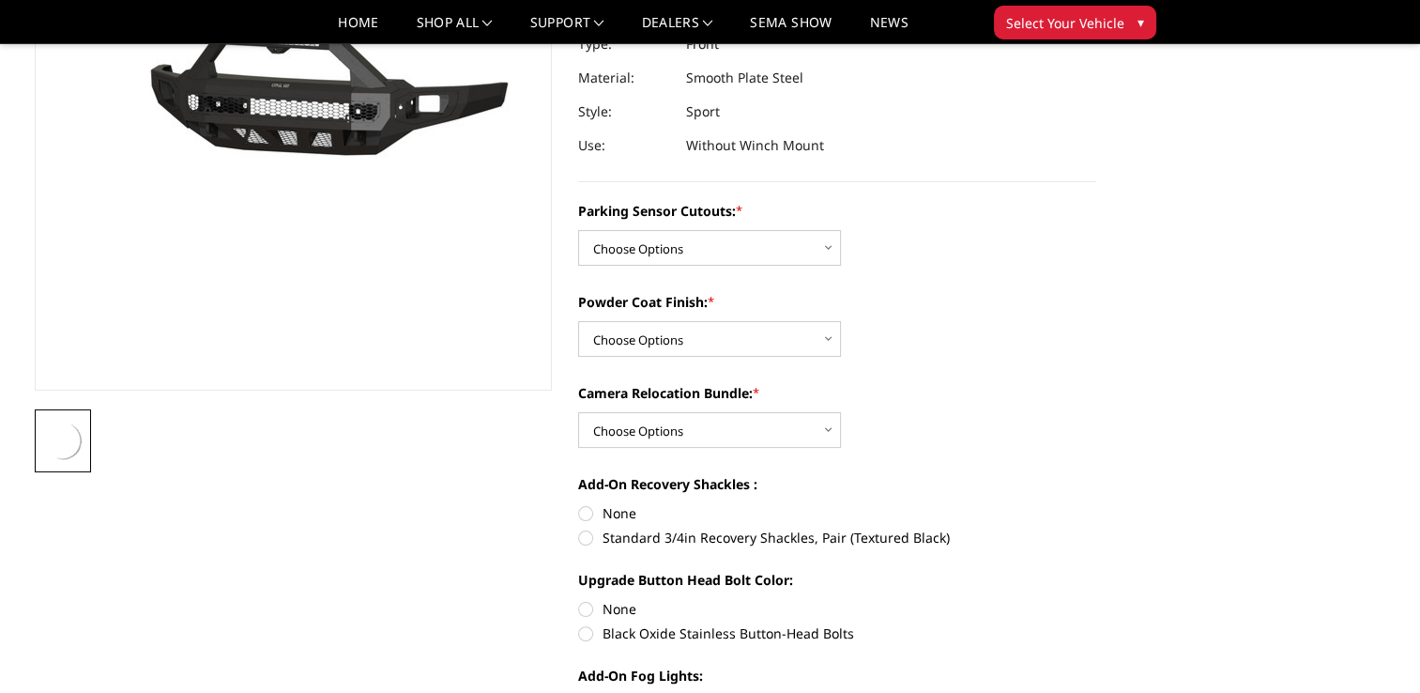
scroll to position [282, 0]
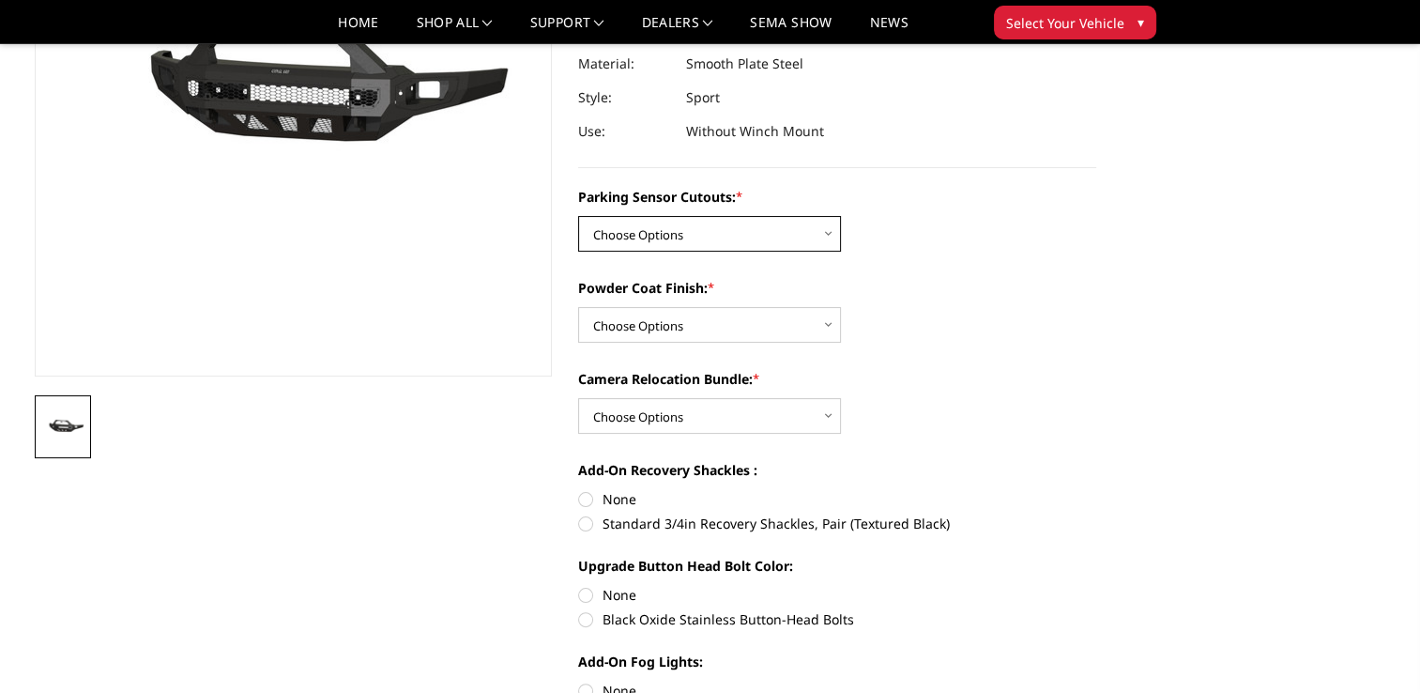
click at [627, 242] on select "Choose Options No - Without Parking Sensor Cutouts Yes - With Parking Sensor Cu…" at bounding box center [709, 234] width 263 height 36
click at [578, 216] on select "Choose Options No - Without Parking Sensor Cutouts Yes - With Parking Sensor Cu…" at bounding box center [709, 234] width 263 height 36
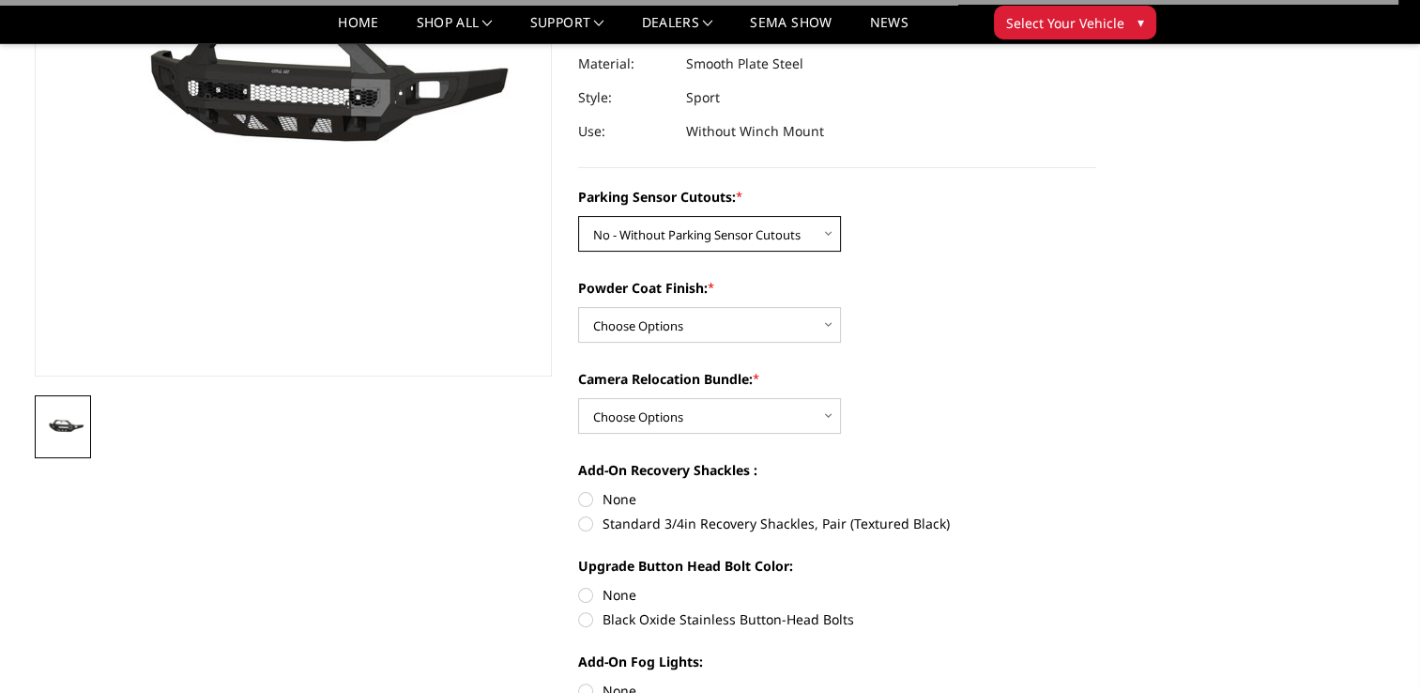
click at [665, 235] on select "Choose Options No - Without Parking Sensor Cutouts Yes - With Parking Sensor Cu…" at bounding box center [709, 234] width 263 height 36
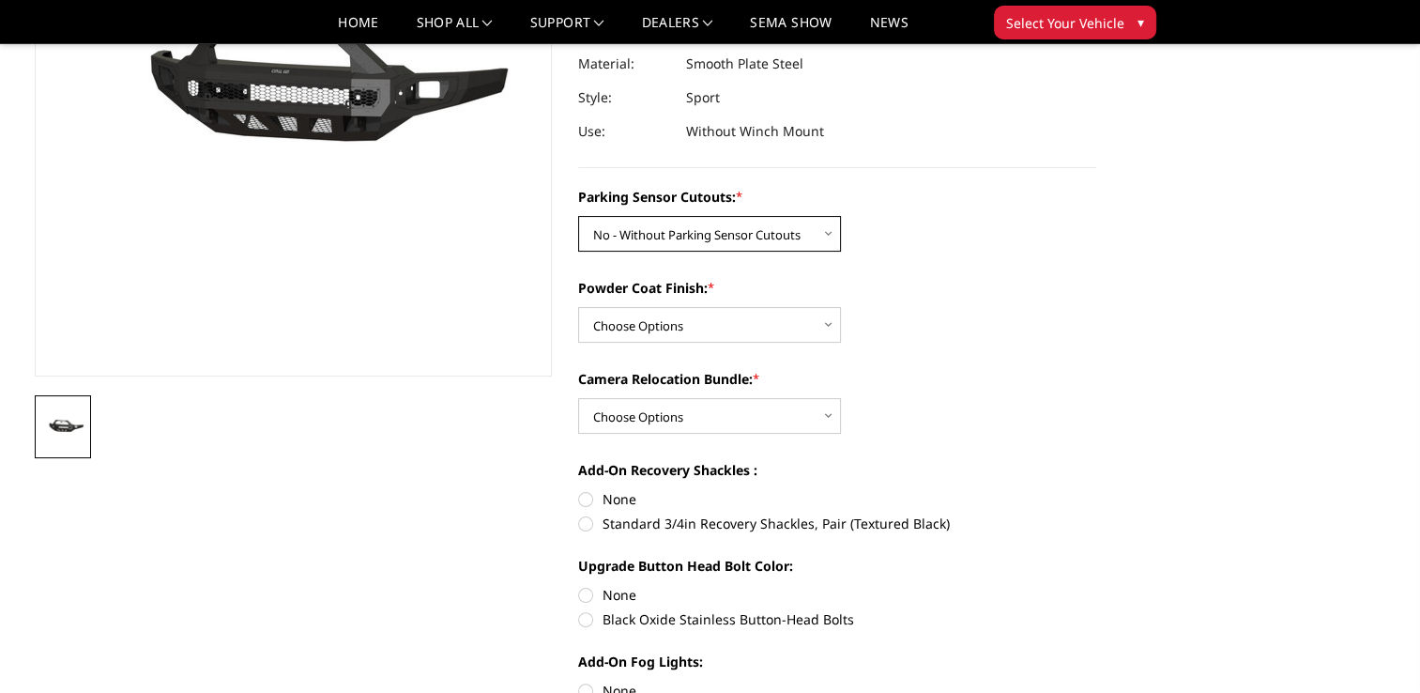
select select "2972"
click at [578, 216] on select "Choose Options No - Without Parking Sensor Cutouts Yes - With Parking Sensor Cu…" at bounding box center [709, 234] width 263 height 36
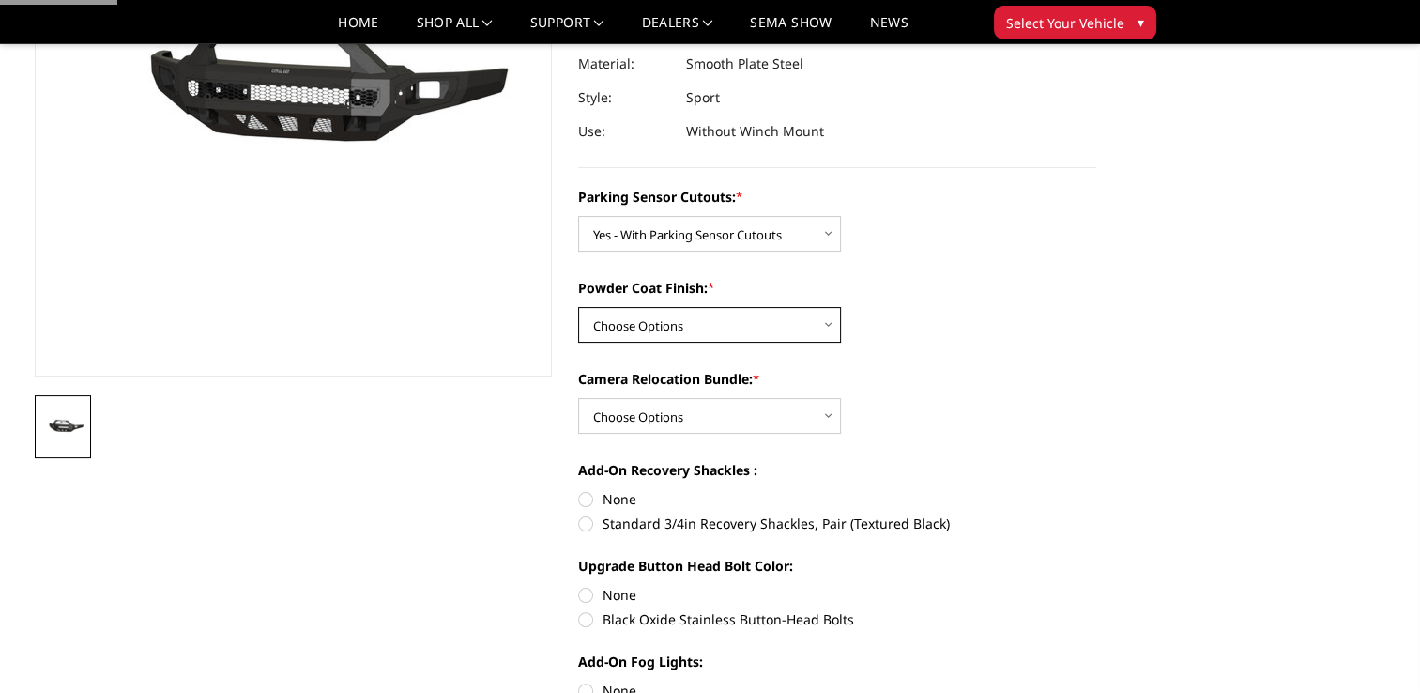
click at [686, 324] on select "Choose Options Bare Metal Texture Black Powder Coat" at bounding box center [709, 325] width 263 height 36
select select "2974"
click at [578, 307] on select "Choose Options Bare Metal Texture Black Powder Coat" at bounding box center [709, 325] width 263 height 36
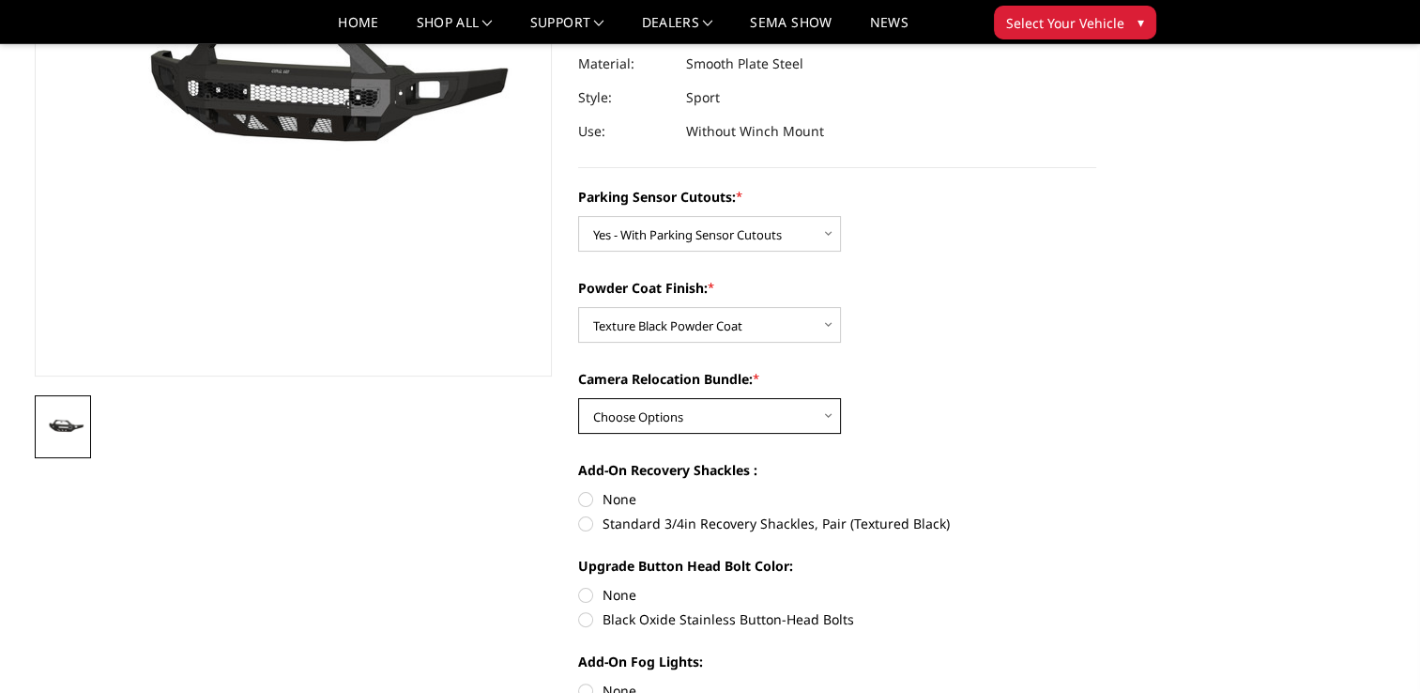
click at [720, 410] on select "Choose Options WITH Camera Relocation Bundle WITHOUT Camera Relocation Bundle" at bounding box center [709, 416] width 263 height 36
click at [947, 440] on div "Parking Sensor Cutouts: * Choose Options No - Without Parking Sensor Cutouts Ye…" at bounding box center [837, 562] width 518 height 750
click at [589, 532] on label "Standard 3/4in Recovery Shackles, Pair (Textured Black)" at bounding box center [837, 523] width 518 height 20
click at [1096, 490] on input "Standard 3/4in Recovery Shackles, Pair (Textured Black)" at bounding box center [1096, 489] width 1 height 1
radio input "true"
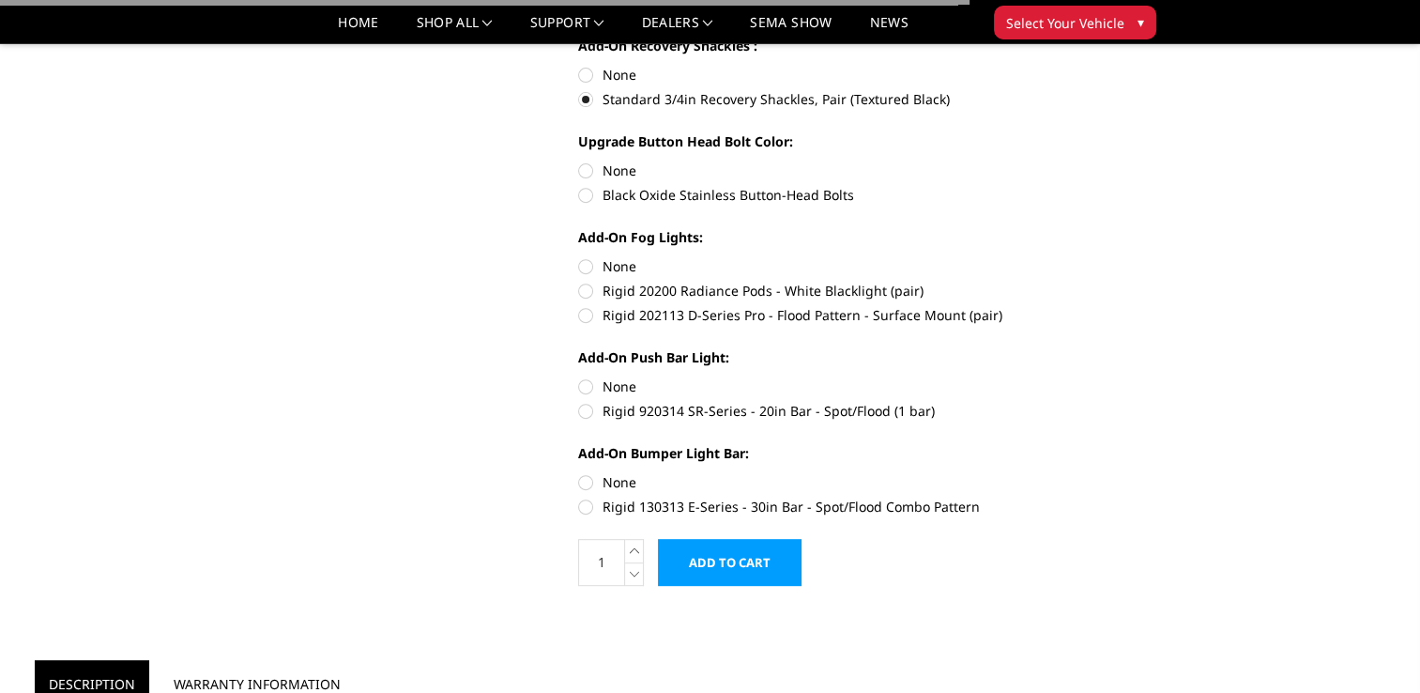
scroll to position [751, 0]
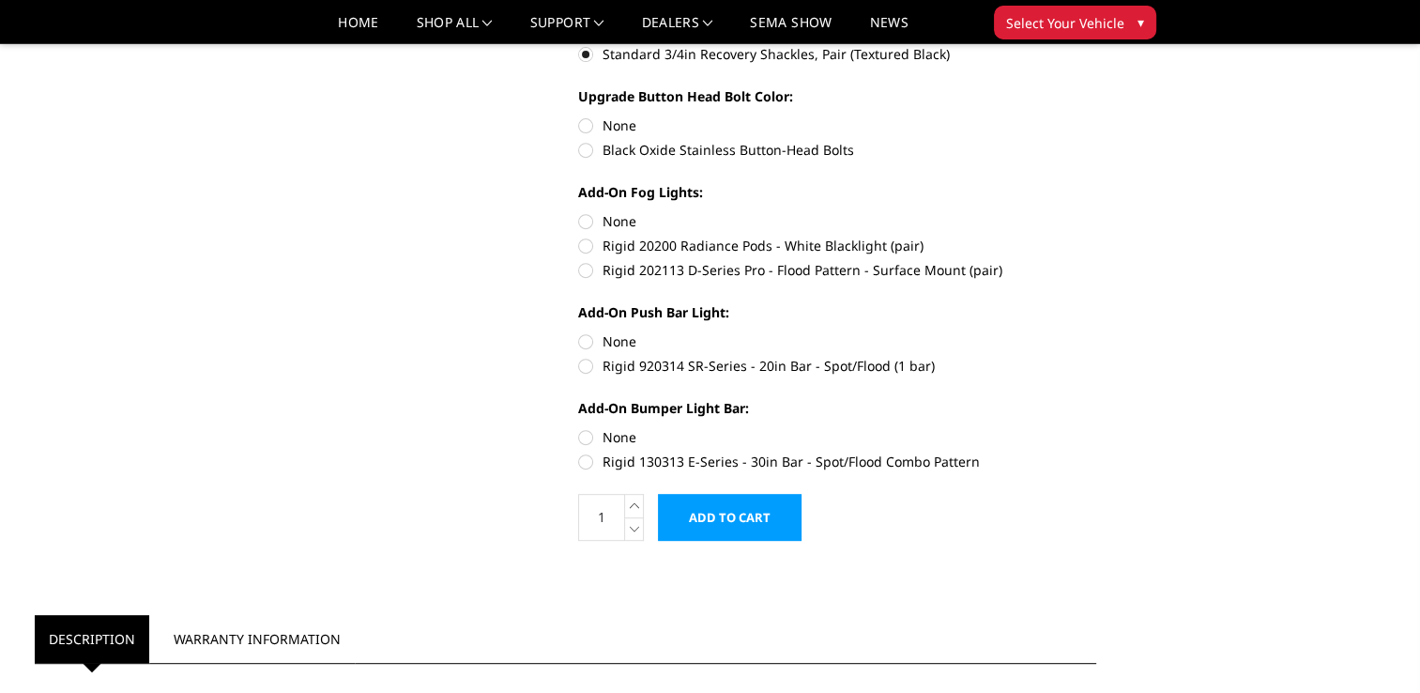
click at [592, 470] on label "Rigid 130313 E-Series - 30in Bar - Spot/Flood Combo Pattern" at bounding box center [837, 461] width 518 height 20
click at [1096, 428] on input "Rigid 130313 E-Series - 30in Bar - Spot/Flood Combo Pattern" at bounding box center [1096, 427] width 1 height 1
radio input "true"
click at [586, 366] on label "Rigid 920314 SR-Series - 20in Bar - Spot/Flood (1 bar)" at bounding box center [837, 366] width 518 height 20
click at [1096, 332] on input "Rigid 920314 SR-Series - 20in Bar - Spot/Flood (1 bar)" at bounding box center [1096, 331] width 1 height 1
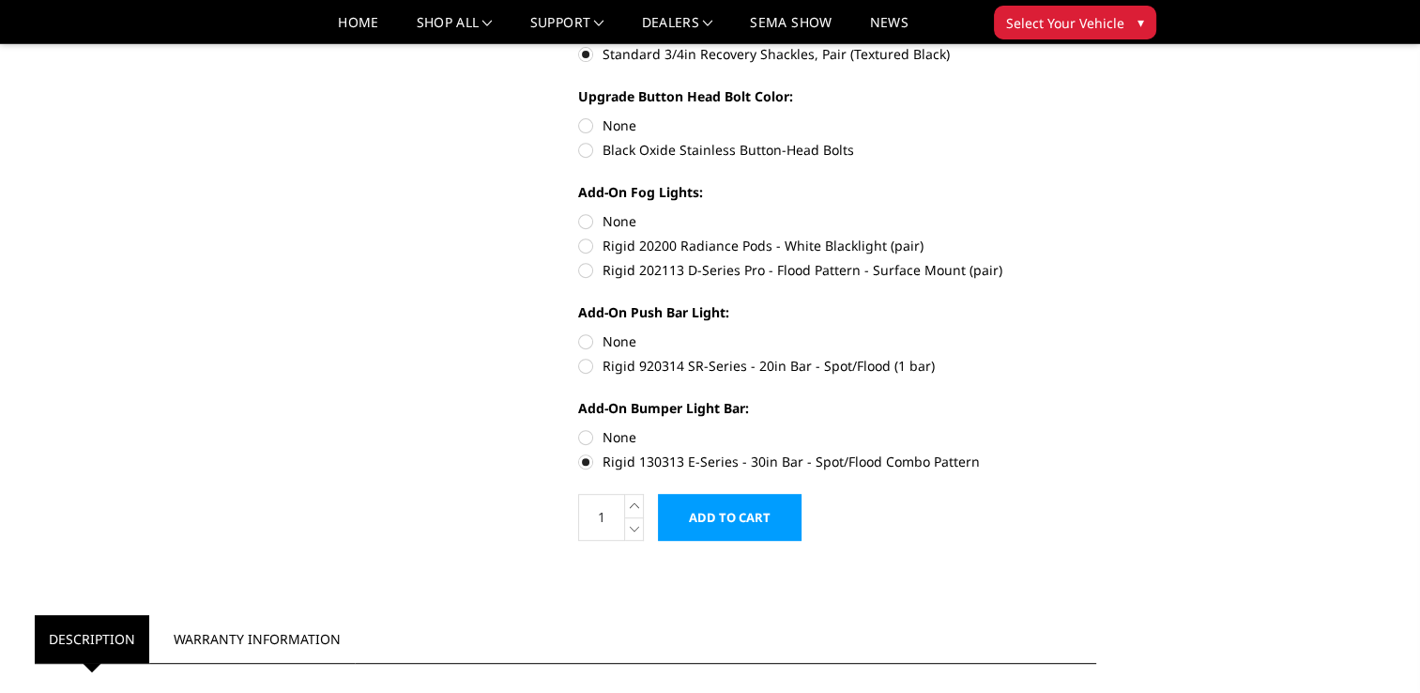
radio input "true"
click at [586, 268] on label "Rigid 202113 D-Series Pro - Flood Pattern - Surface Mount (pair)" at bounding box center [837, 270] width 518 height 20
click at [1096, 237] on input "Rigid 202113 D-Series Pro - Flood Pattern - Surface Mount (pair)" at bounding box center [1096, 236] width 1 height 1
radio input "true"
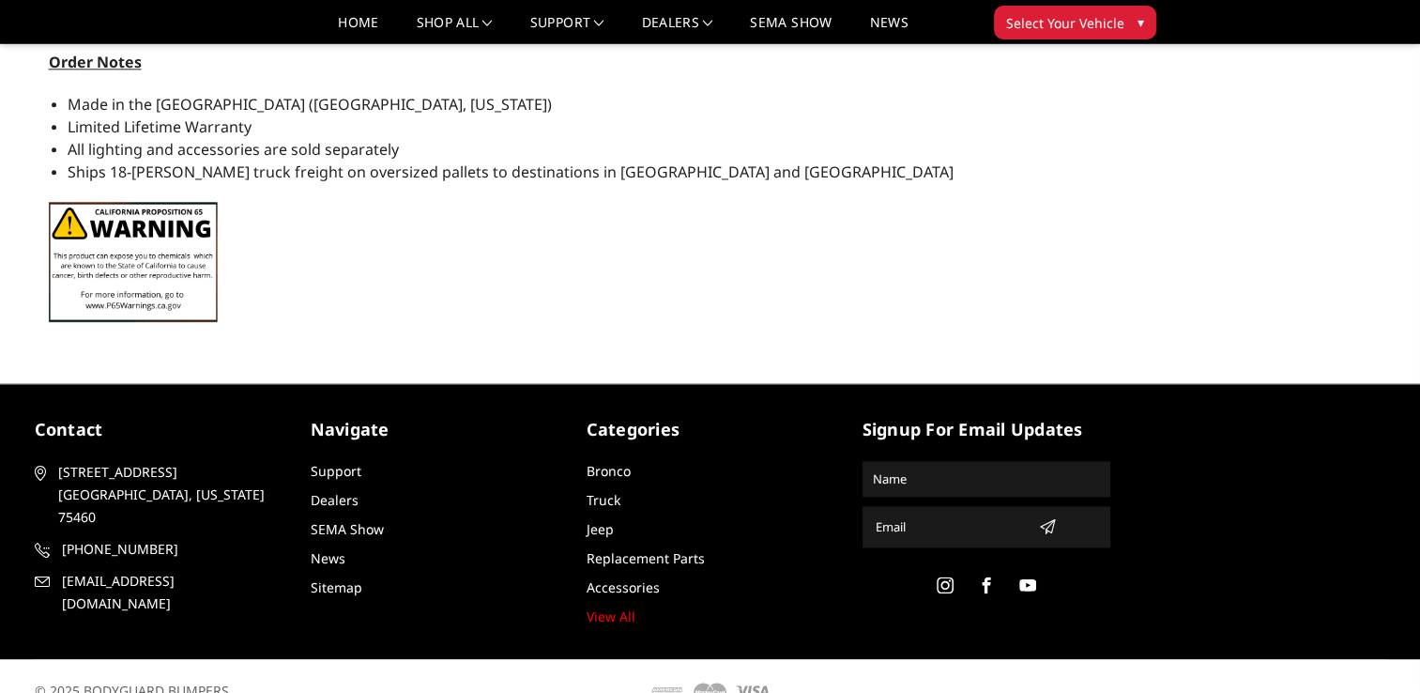
scroll to position [2357, 0]
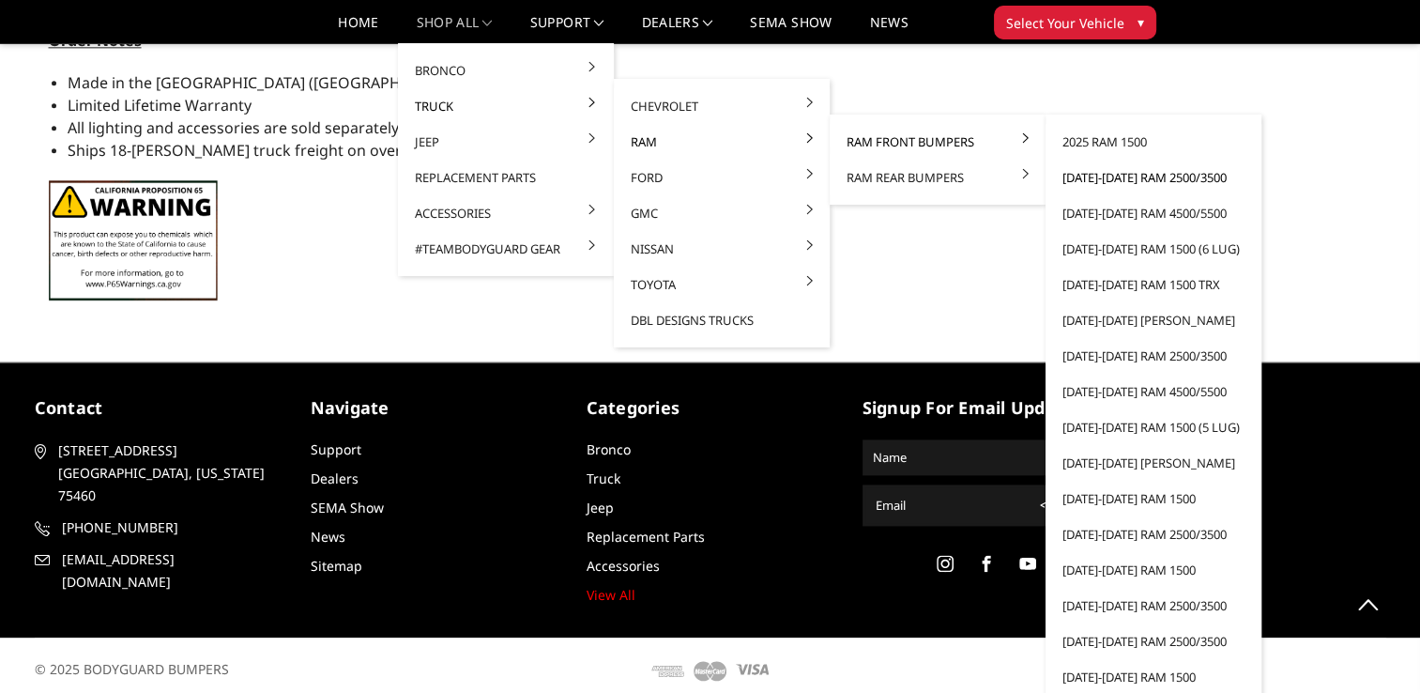
click at [1126, 186] on link "[DATE]-[DATE] Ram 2500/3500" at bounding box center [1153, 178] width 201 height 36
